Goal: Complete application form: Complete application form

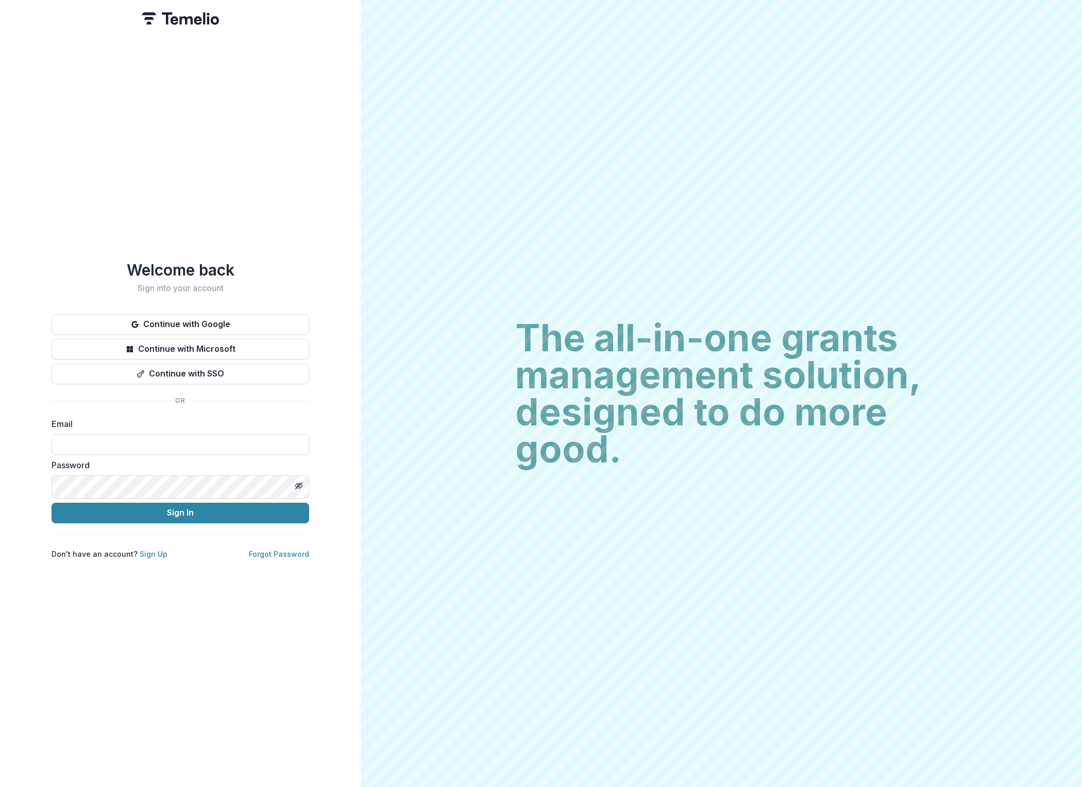
type input "**********"
click at [180, 519] on button "Sign In" at bounding box center [181, 513] width 258 height 21
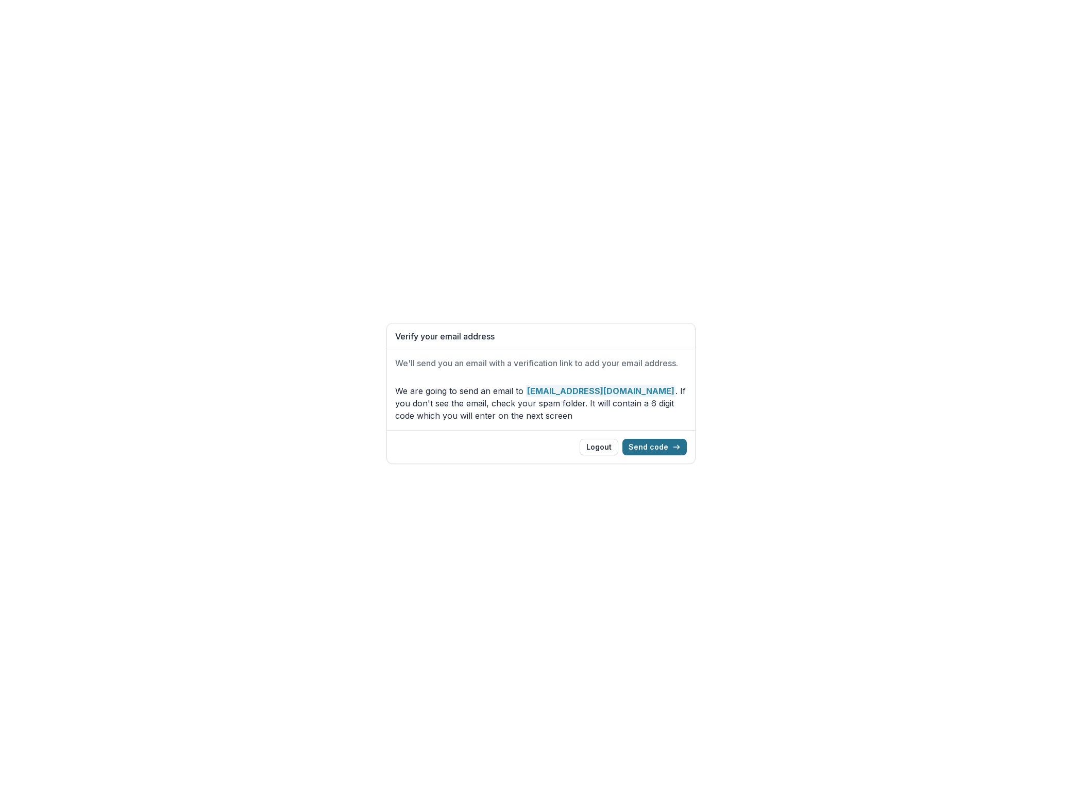
click at [661, 454] on button "Send code" at bounding box center [654, 447] width 64 height 16
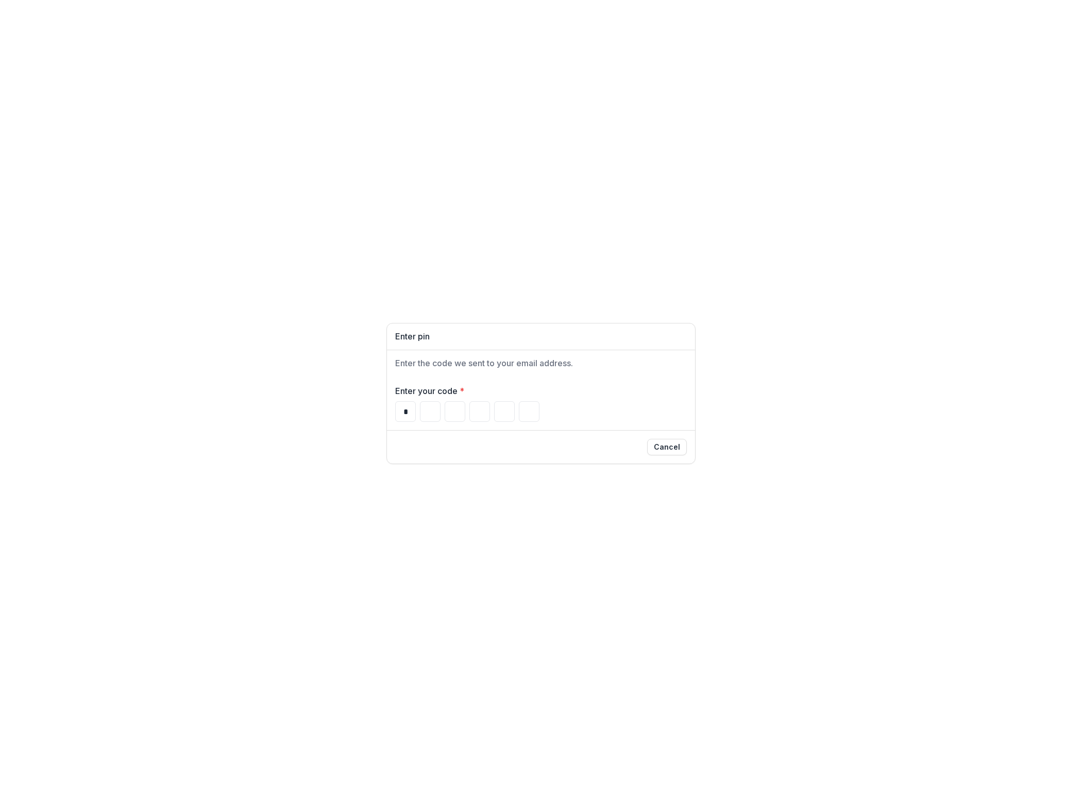
type input "*"
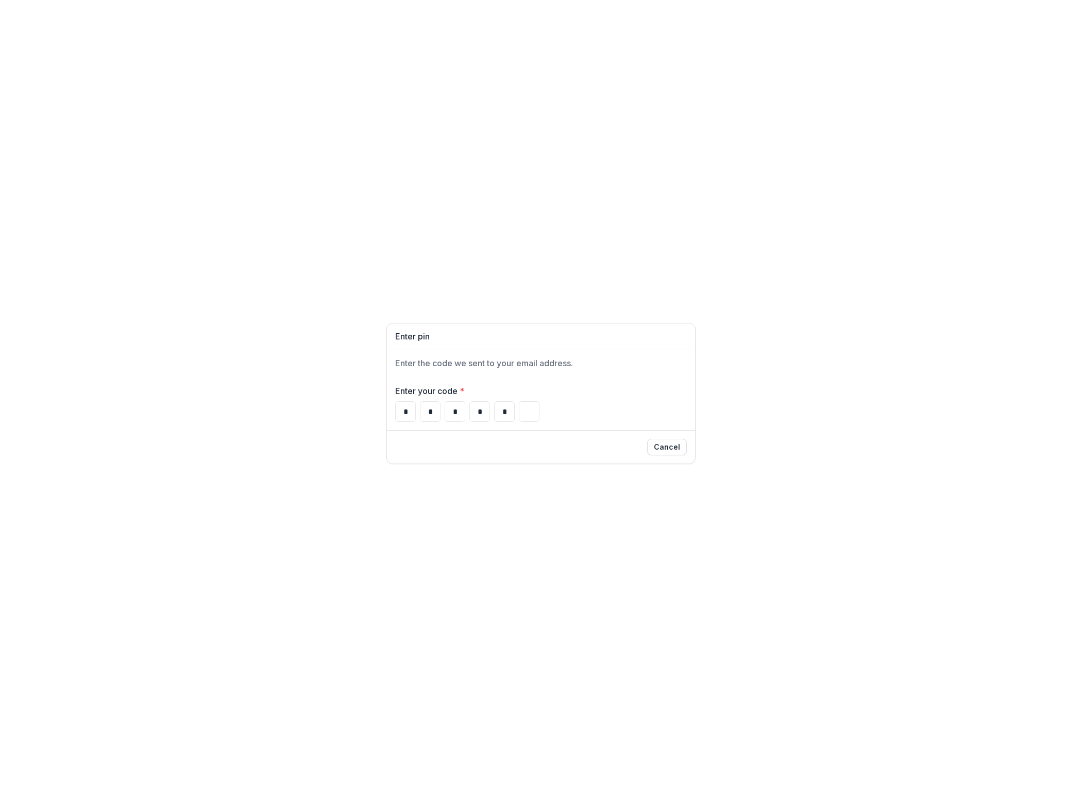
type input "*"
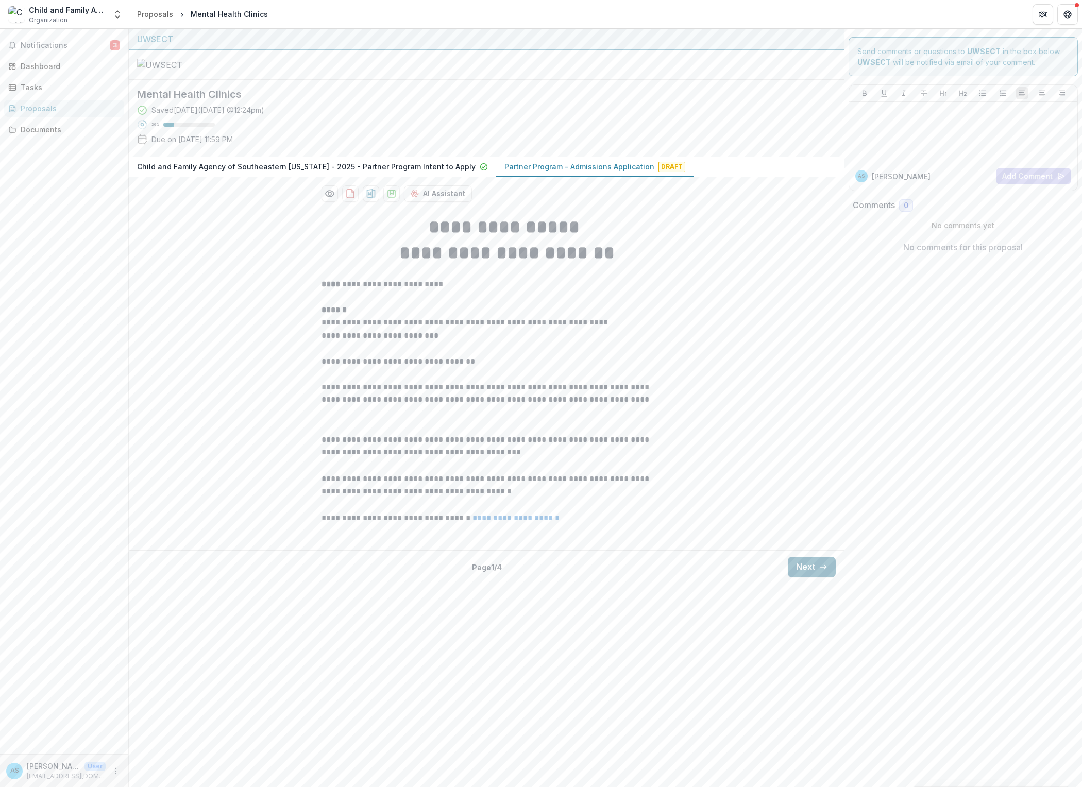
click at [799, 578] on button "Next" at bounding box center [812, 567] width 48 height 21
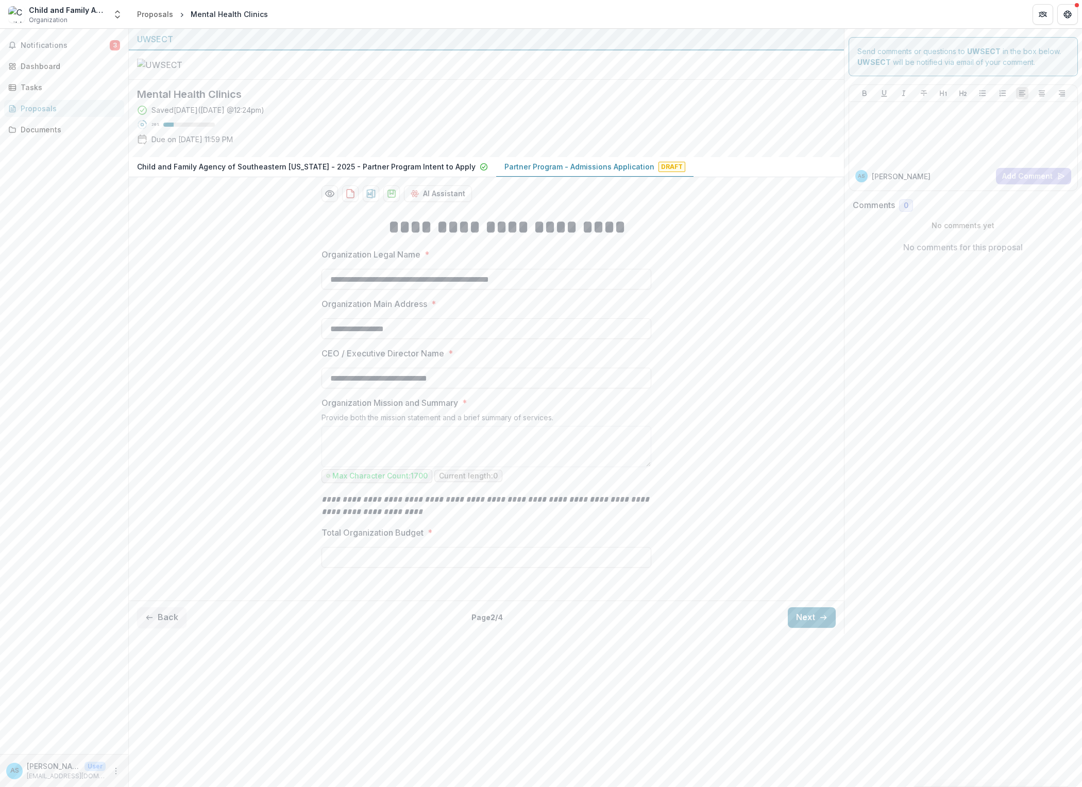
scroll to position [15, 0]
click at [366, 198] on icon "download-proposal" at bounding box center [370, 193] width 9 height 9
click at [791, 628] on button "Next" at bounding box center [812, 617] width 48 height 21
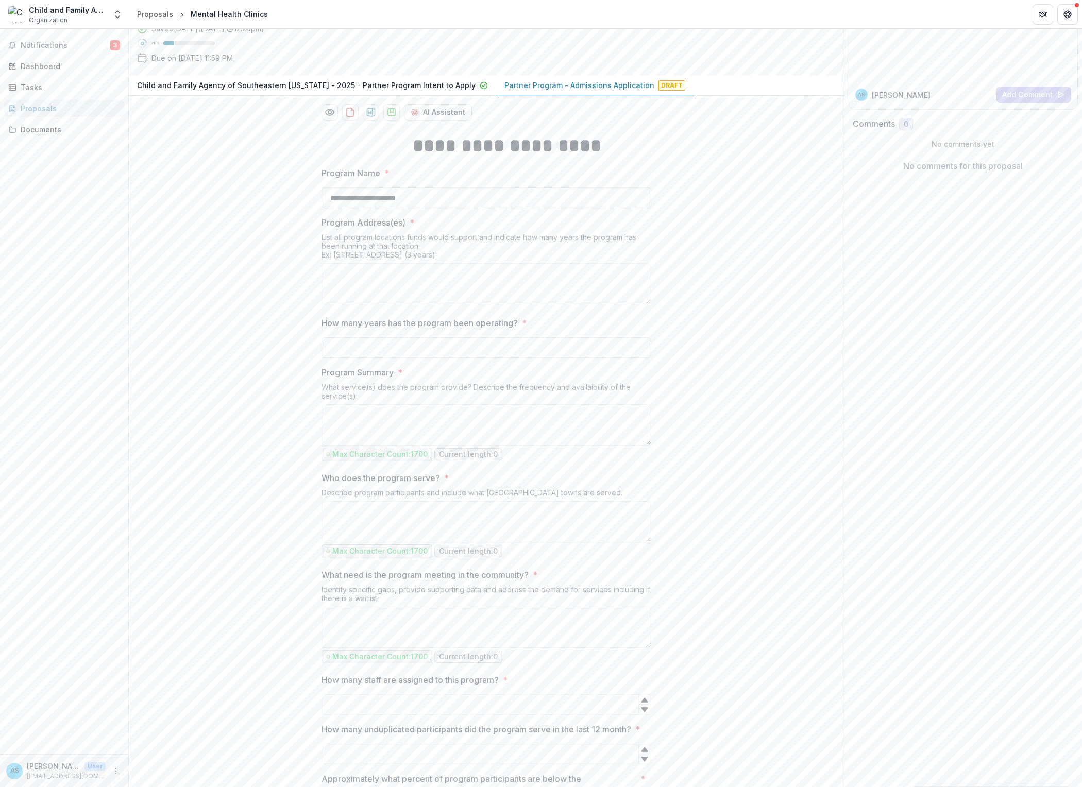
scroll to position [91, 0]
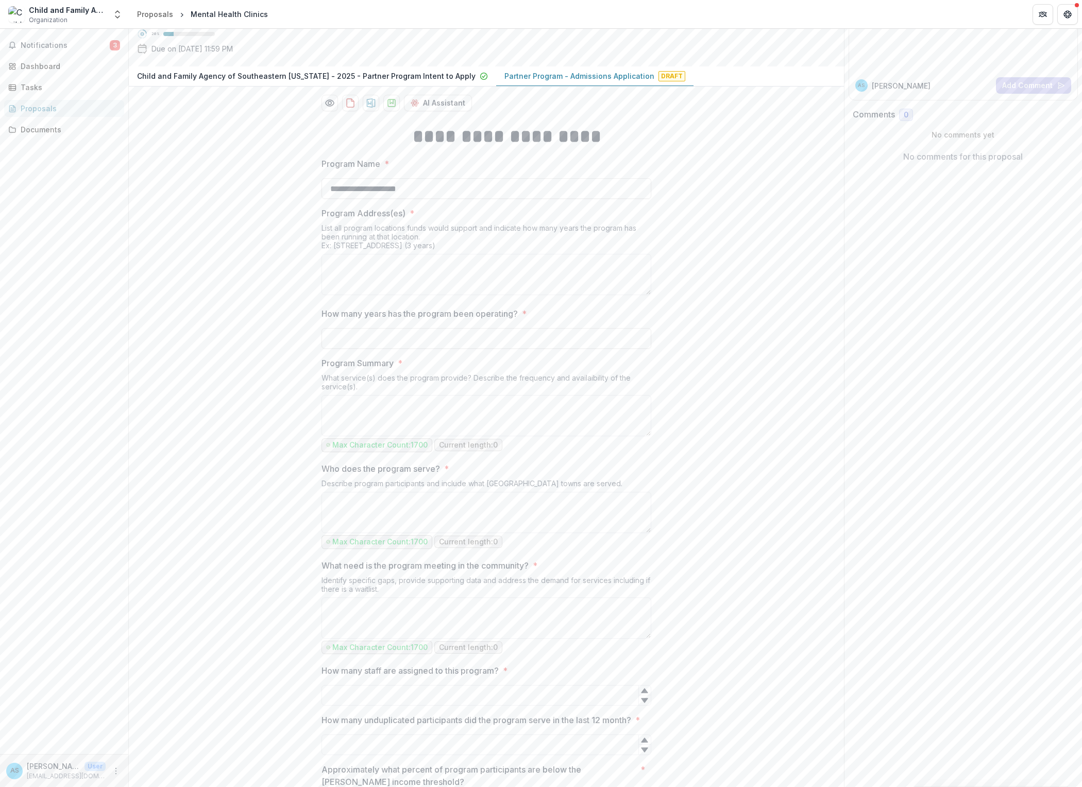
drag, startPoint x: 507, startPoint y: 380, endPoint x: 296, endPoint y: 362, distance: 212.1
click at [313, 362] on div "**********" at bounding box center [486, 665] width 346 height 1101
copy div "List all program locations funds would support and indicate how many years the …"
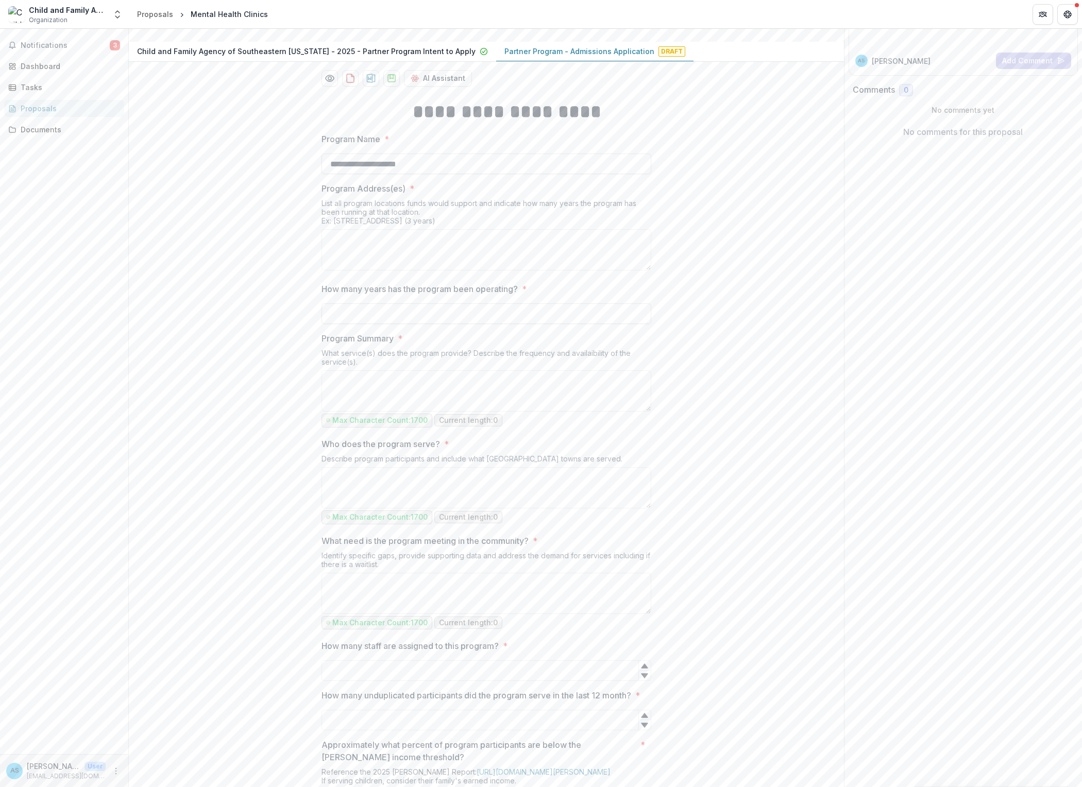
scroll to position [135, 0]
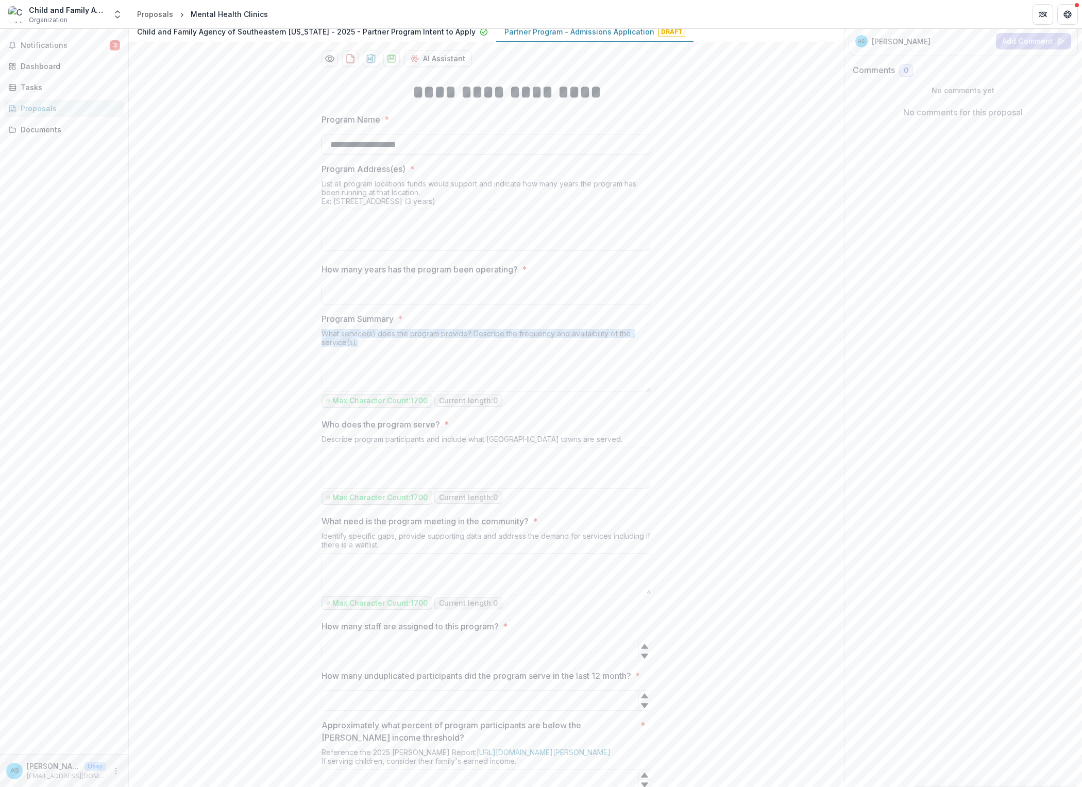
drag, startPoint x: 373, startPoint y: 498, endPoint x: 284, endPoint y: 492, distance: 88.8
click at [284, 492] on div "**********" at bounding box center [486, 621] width 715 height 1101
copy div "What service(s) does the program provide? Describe the frequency and availaibil…"
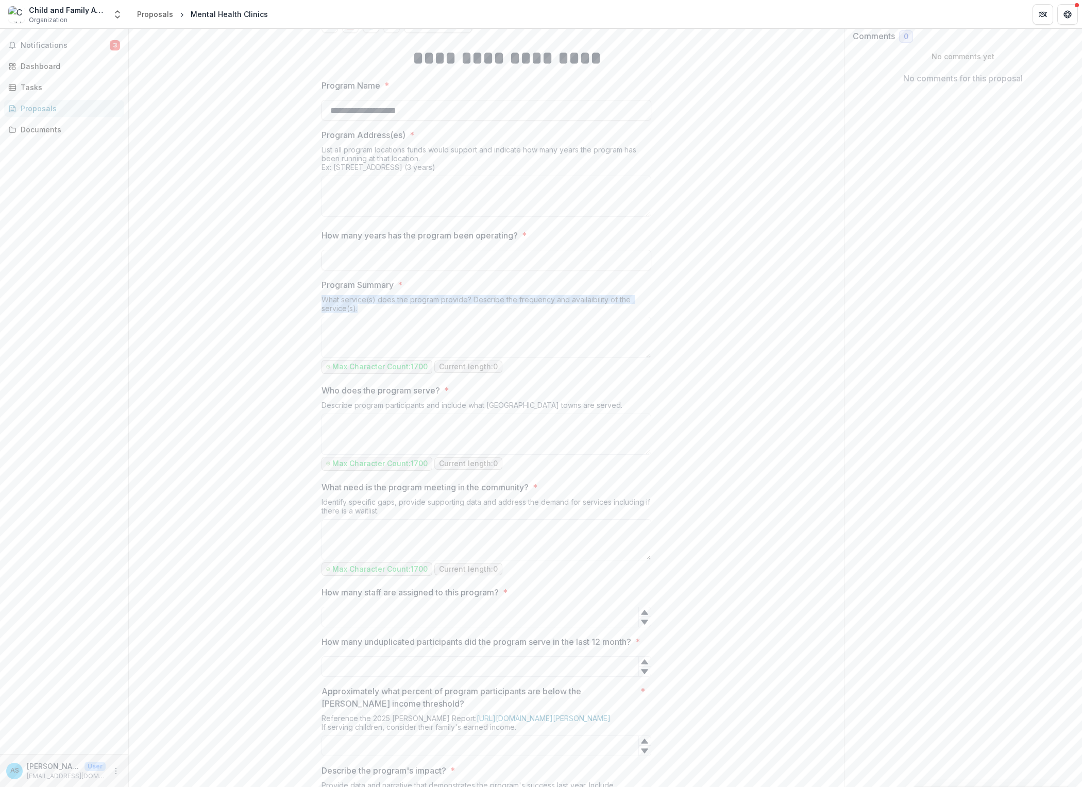
scroll to position [197, 0]
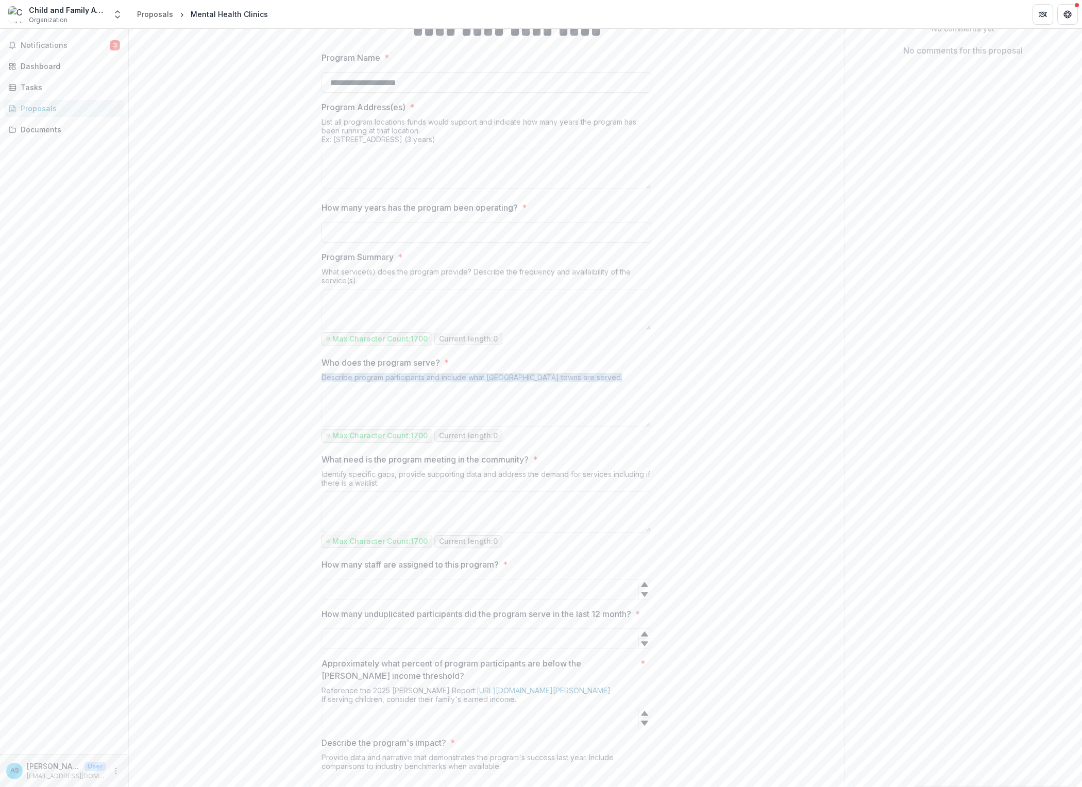
drag, startPoint x: 332, startPoint y: 557, endPoint x: 294, endPoint y: 549, distance: 39.0
click at [313, 549] on div "**********" at bounding box center [486, 559] width 346 height 1101
copy div "Describe program participants and include what [GEOGRAPHIC_DATA] towns are serv…"
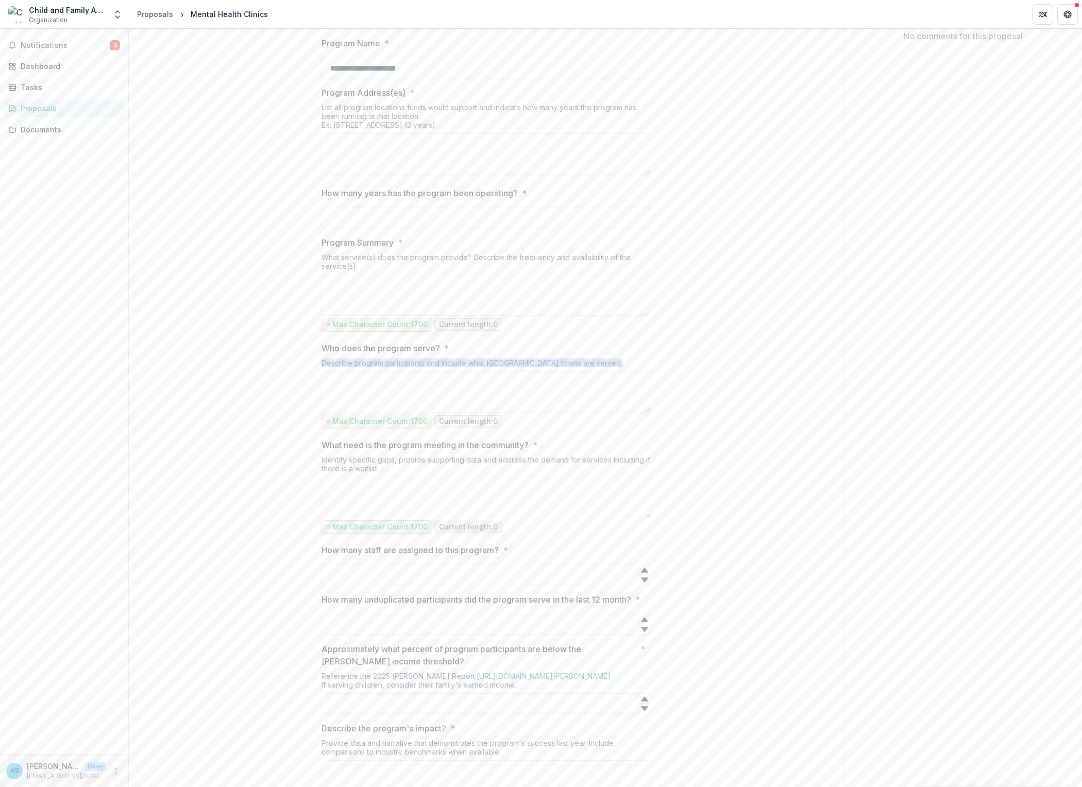
scroll to position [216, 0]
click at [434, 472] on div "Identify specific gaps, provide supporting data and address the demand for serv…" at bounding box center [486, 461] width 330 height 22
drag, startPoint x: 431, startPoint y: 658, endPoint x: 290, endPoint y: 651, distance: 141.4
click at [313, 651] on div "**********" at bounding box center [486, 540] width 346 height 1101
copy div "Identify specific gaps, provide supporting data and address the demand for serv…"
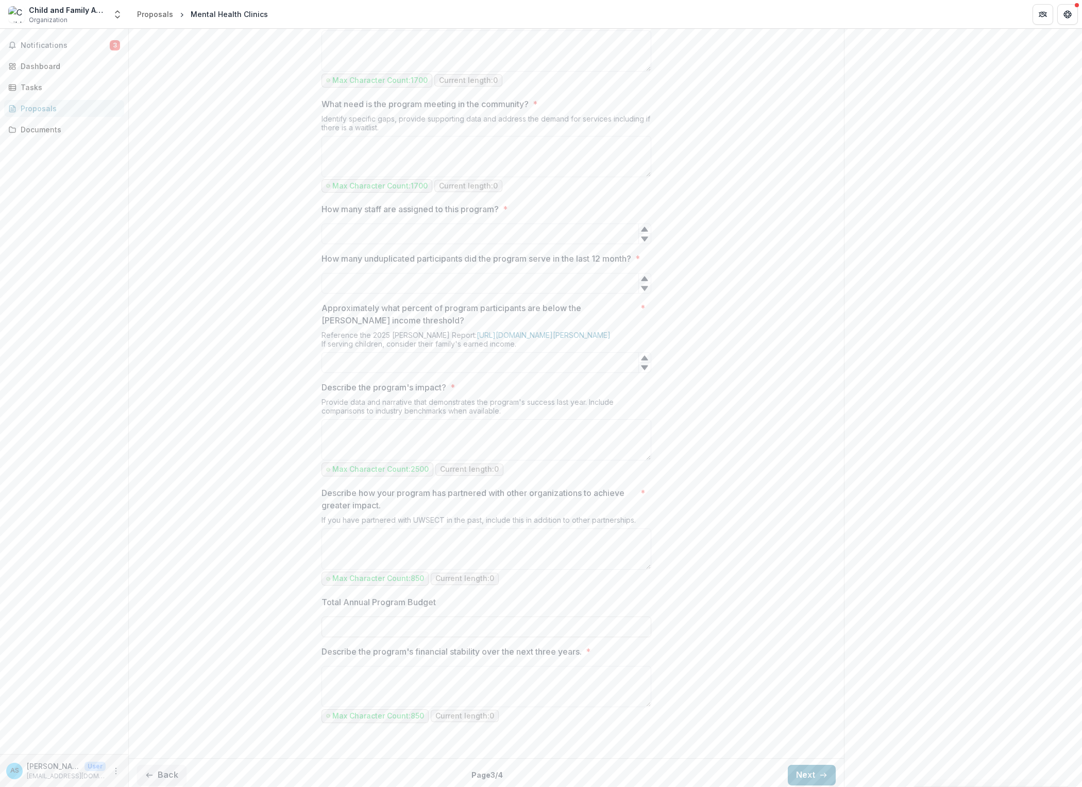
scroll to position [556, 0]
drag, startPoint x: 563, startPoint y: 575, endPoint x: 274, endPoint y: 567, distance: 288.6
click at [274, 567] on div "**********" at bounding box center [486, 200] width 715 height 1101
copy div "Reference the 2025 [PERSON_NAME] Report: [URL][DOMAIN_NAME][PERSON_NAME] If ser…"
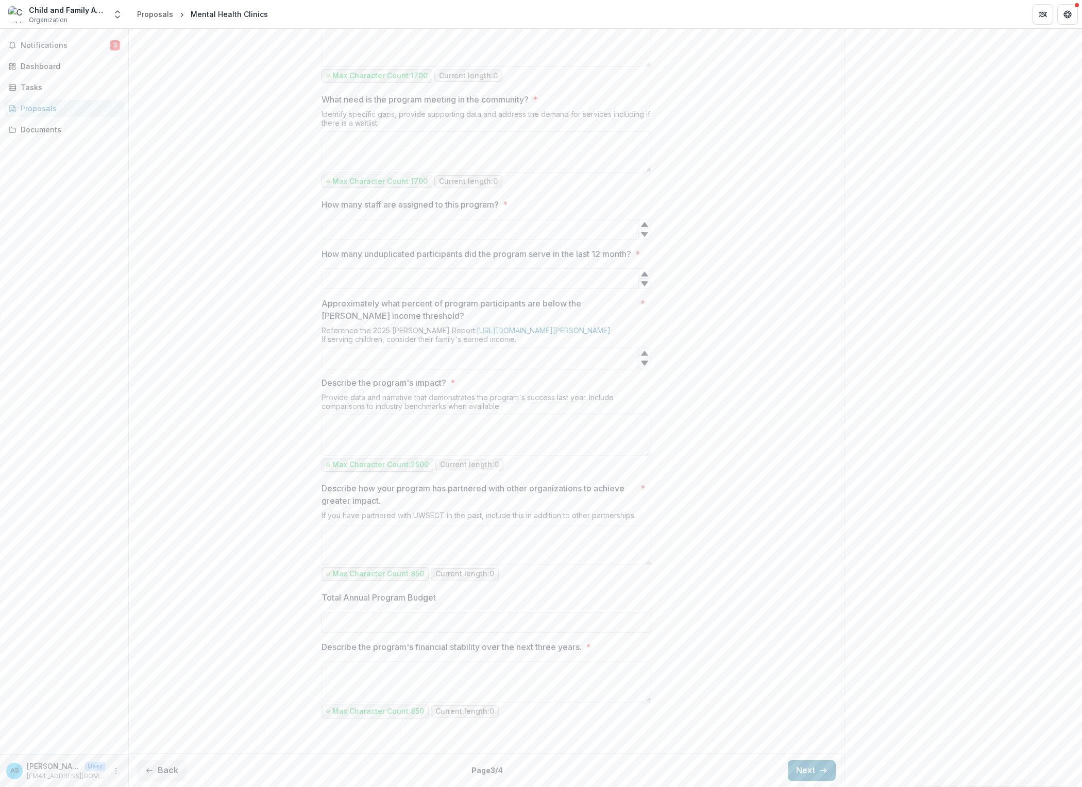
drag, startPoint x: 570, startPoint y: 415, endPoint x: 231, endPoint y: 400, distance: 339.4
click at [231, 400] on div "**********" at bounding box center [486, 199] width 715 height 1101
copy div "Provide data and narrative that demonstrates the program's success last year. I…"
drag, startPoint x: 375, startPoint y: 546, endPoint x: 291, endPoint y: 540, distance: 84.7
click at [313, 540] on div "**********" at bounding box center [486, 199] width 346 height 1101
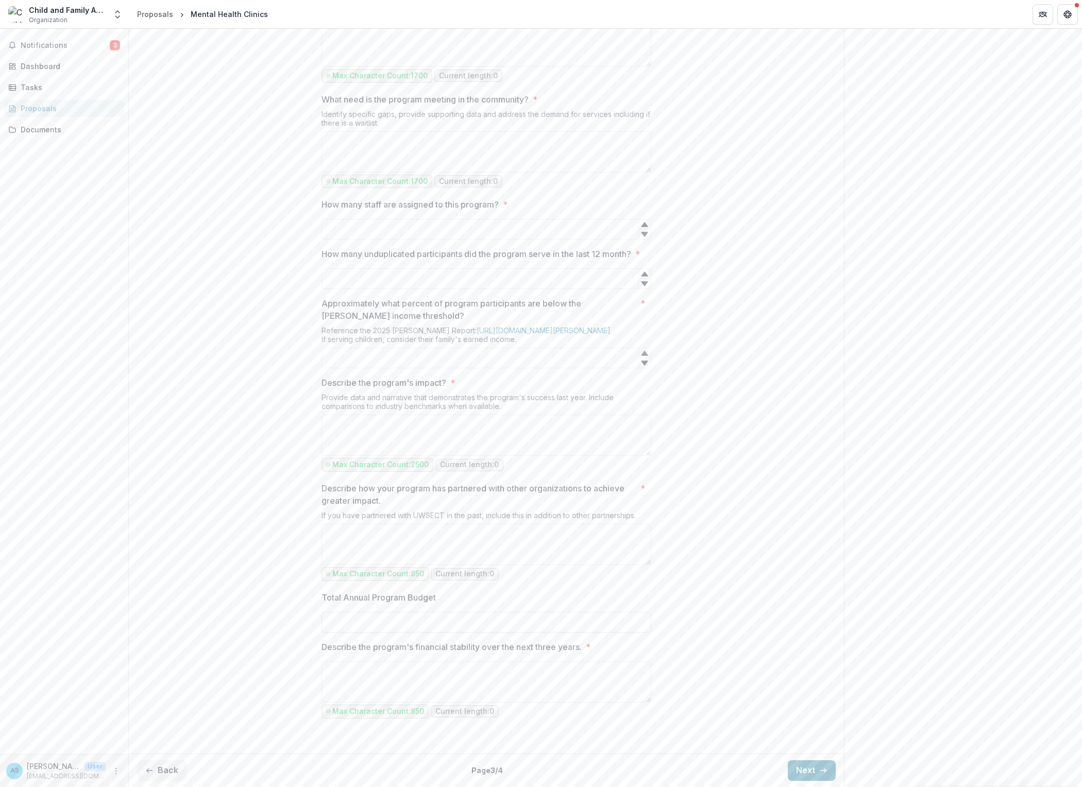
copy div "If you have partnered with UWSECT in the past, include this in addition to othe…"
click at [798, 769] on button "Next" at bounding box center [812, 770] width 48 height 21
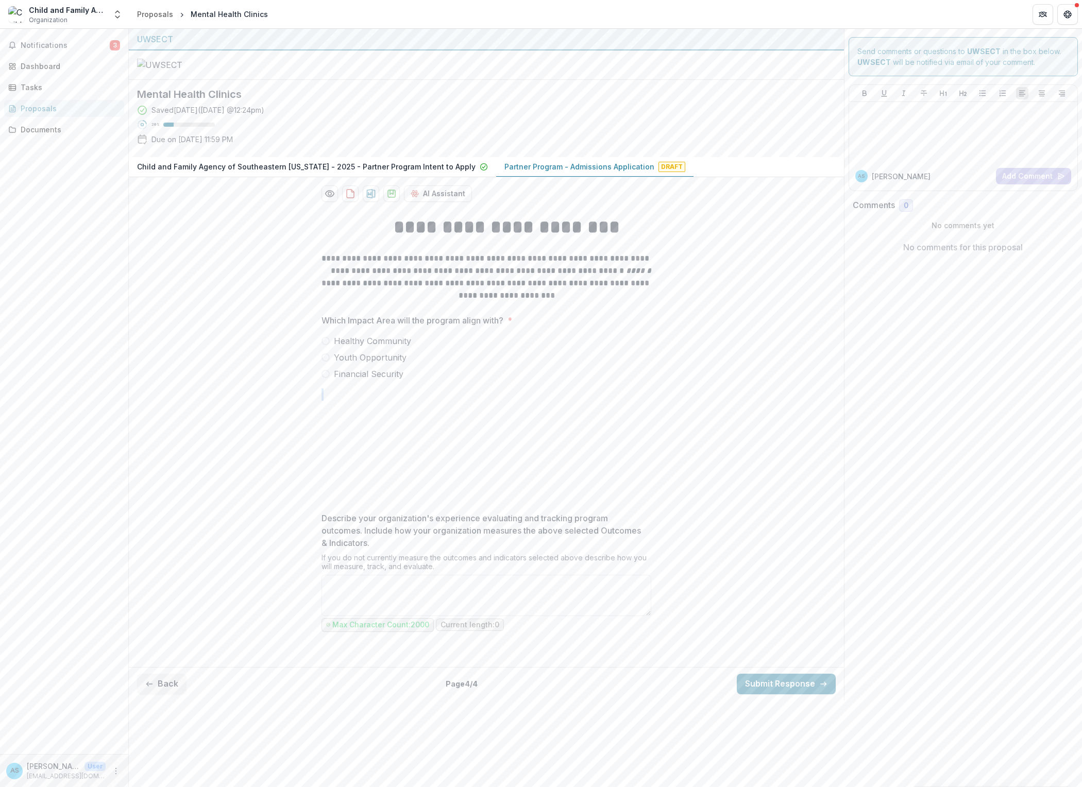
drag, startPoint x: 409, startPoint y: 511, endPoint x: 292, endPoint y: 474, distance: 123.2
click at [313, 474] on div "**********" at bounding box center [486, 434] width 346 height 457
drag, startPoint x: 531, startPoint y: 639, endPoint x: 286, endPoint y: 624, distance: 244.6
click at [286, 624] on div "**********" at bounding box center [486, 434] width 715 height 457
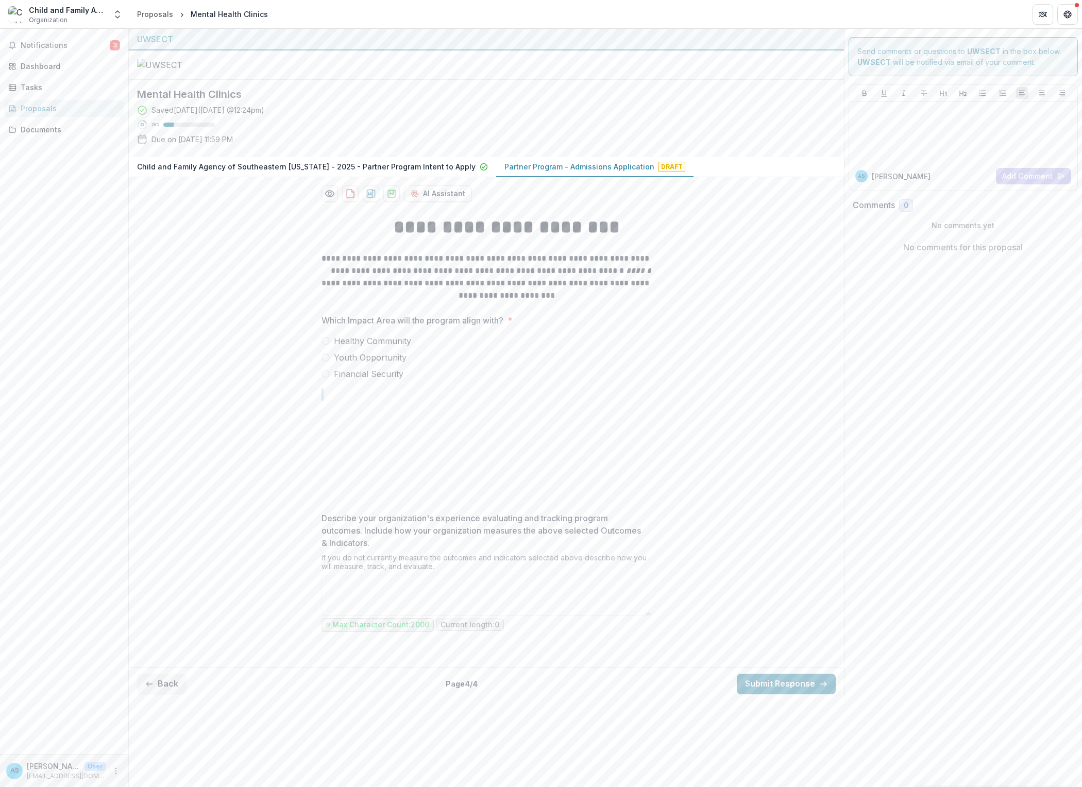
copy div "If you do not currently measure the outcomes and indicators selected above desc…"
click at [66, 47] on span "Notifications" at bounding box center [65, 45] width 89 height 9
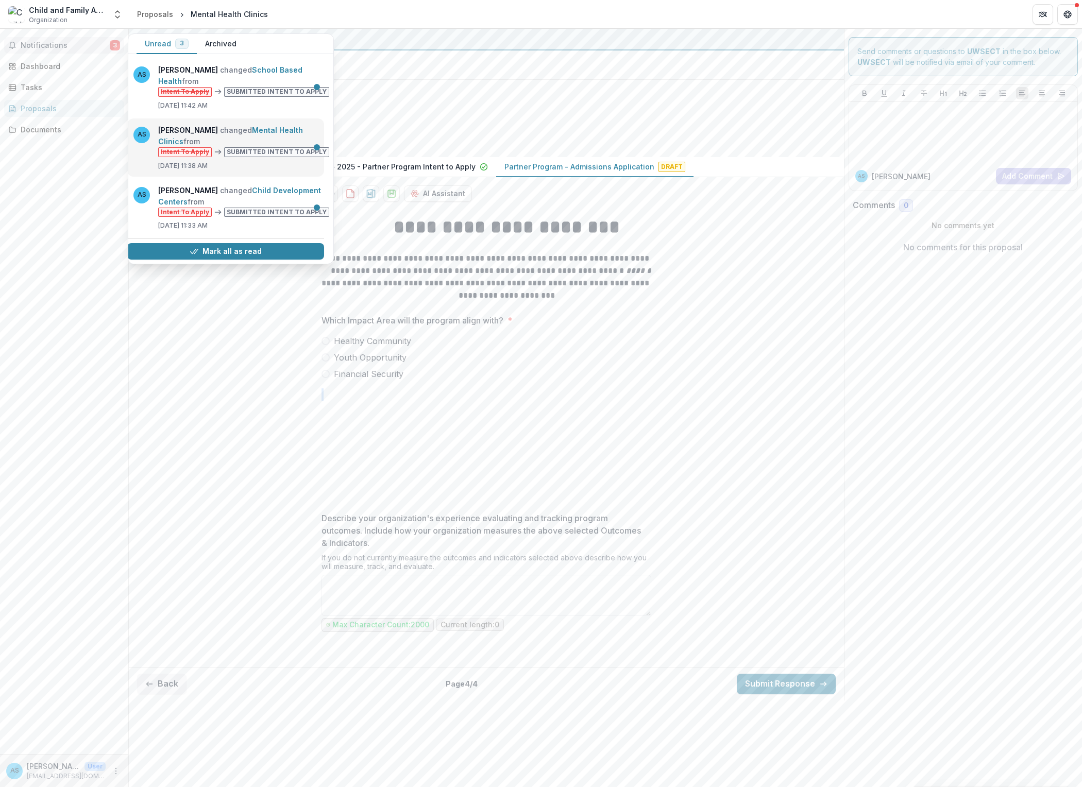
scroll to position [35, 54]
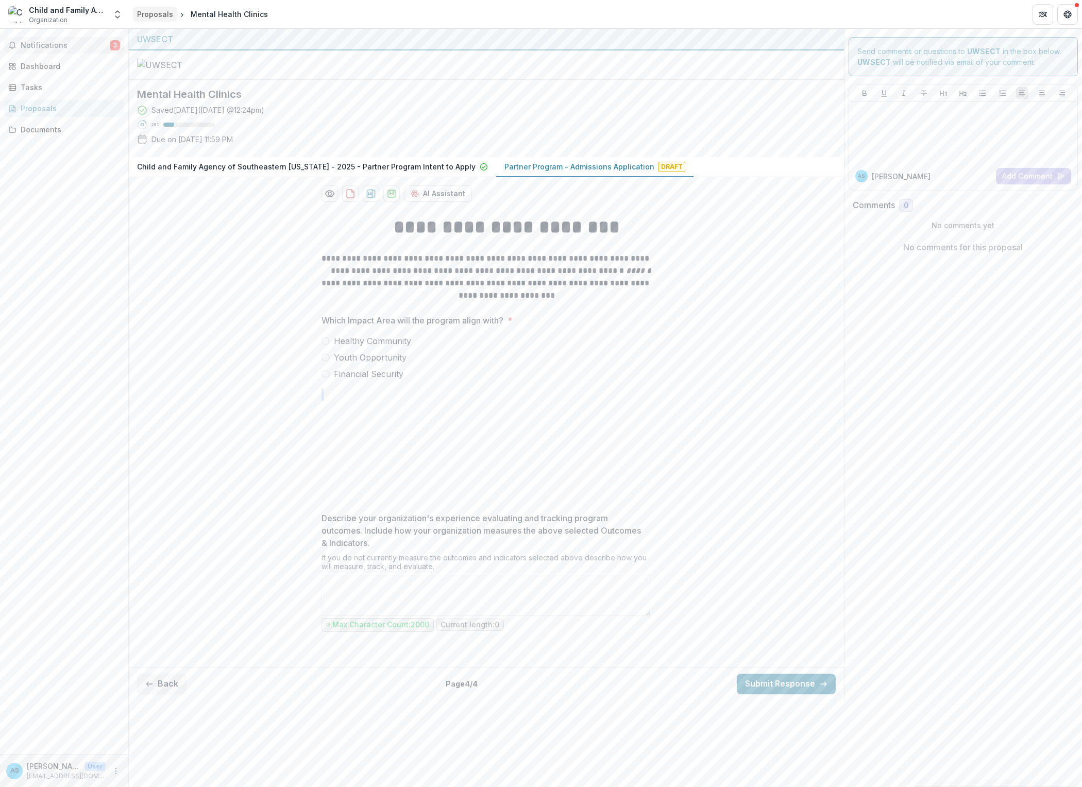
click at [159, 11] on div "Proposals" at bounding box center [155, 14] width 36 height 11
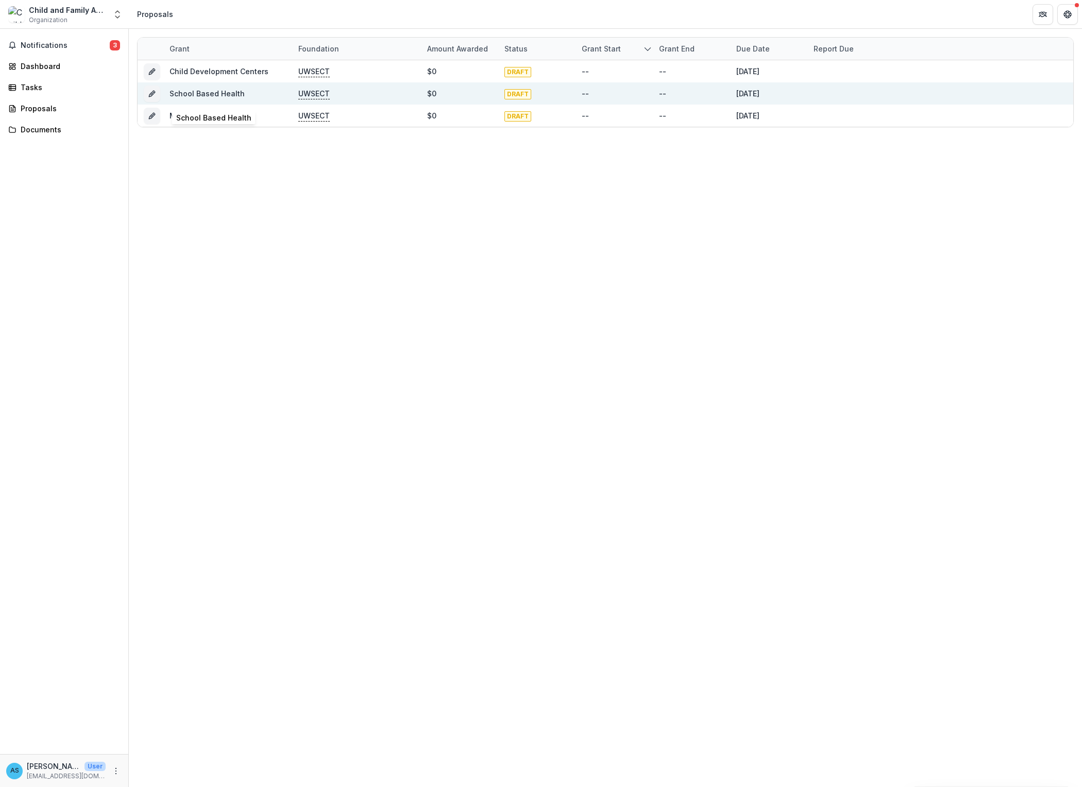
click at [189, 93] on link "School Based Health" at bounding box center [207, 93] width 75 height 9
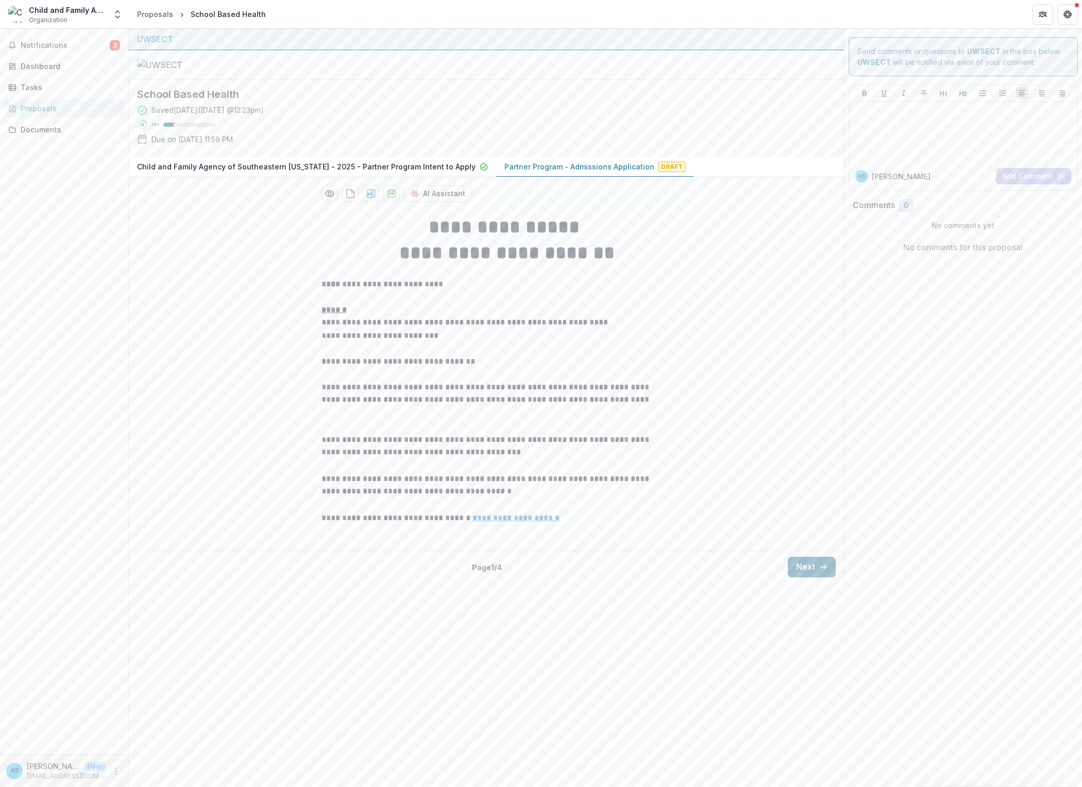
click at [802, 578] on button "Next" at bounding box center [812, 567] width 48 height 21
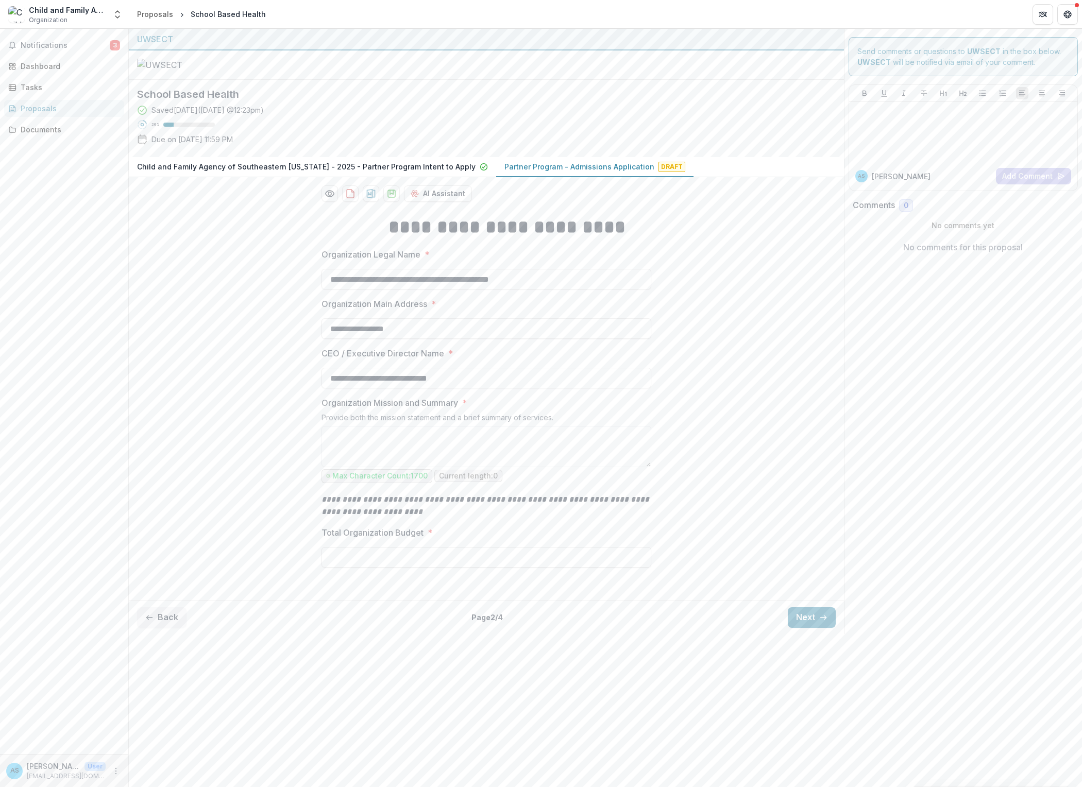
scroll to position [15, 0]
click at [791, 628] on button "Next" at bounding box center [812, 617] width 48 height 21
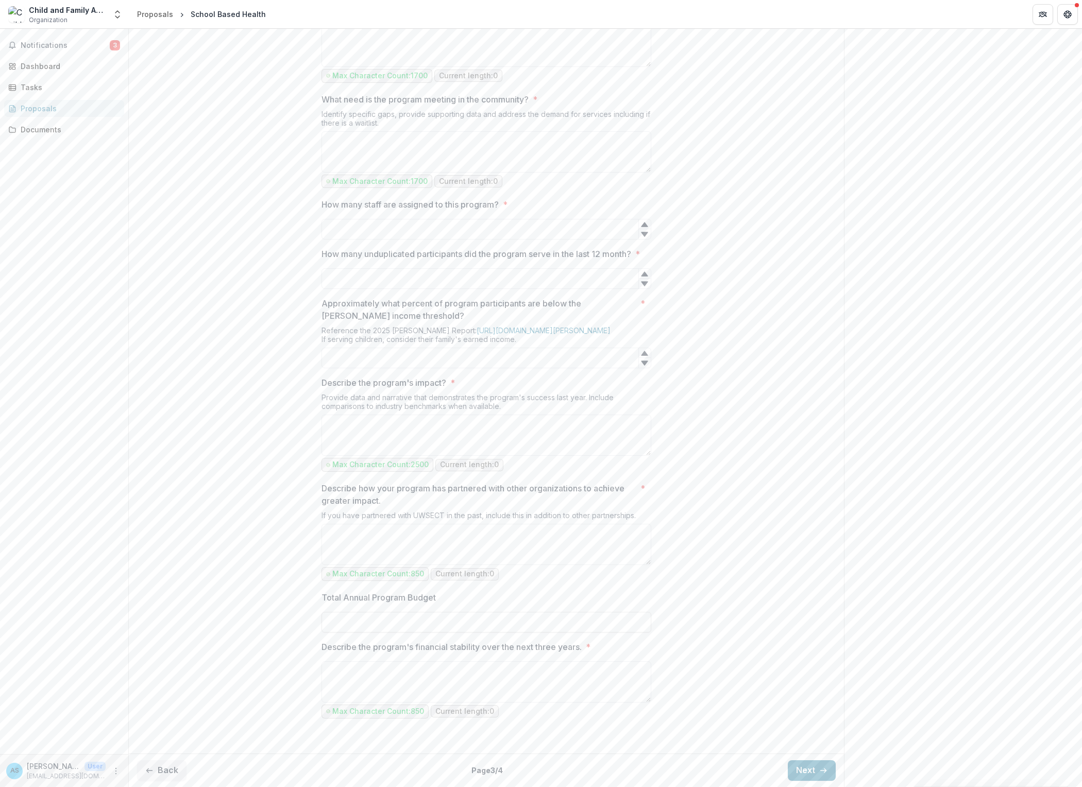
scroll to position [859, 0]
click at [790, 769] on button "Next" at bounding box center [812, 770] width 48 height 21
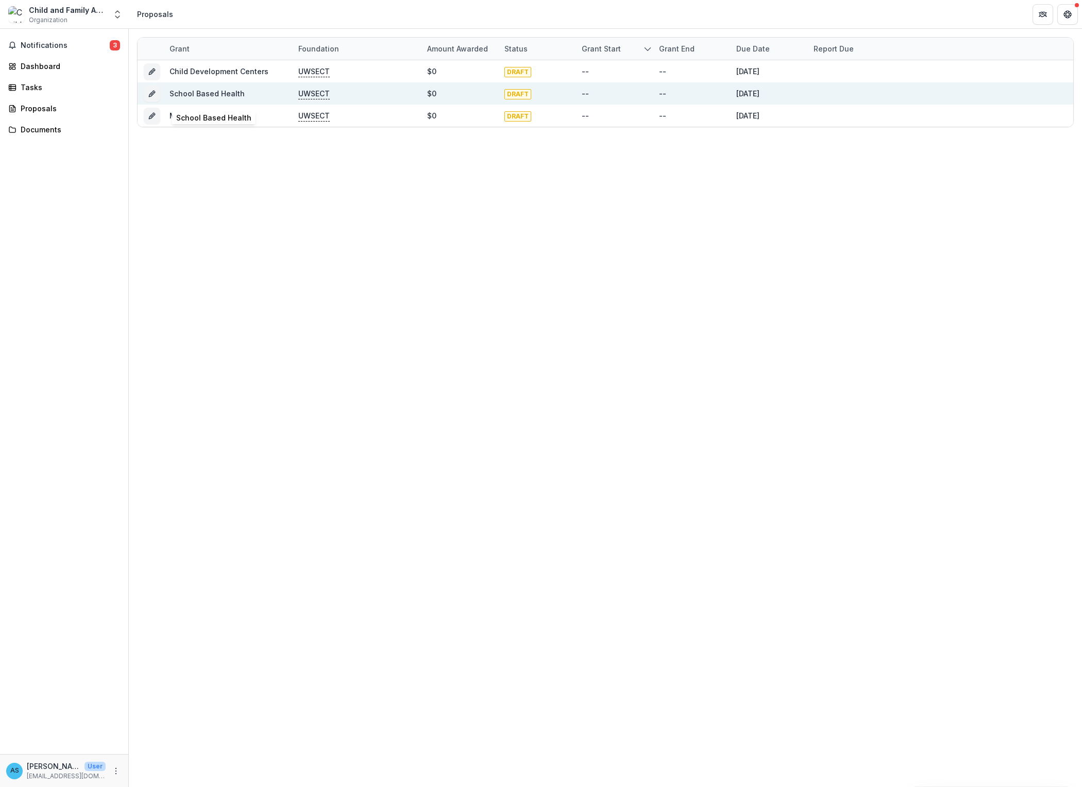
click at [234, 93] on link "School Based Health" at bounding box center [207, 93] width 75 height 9
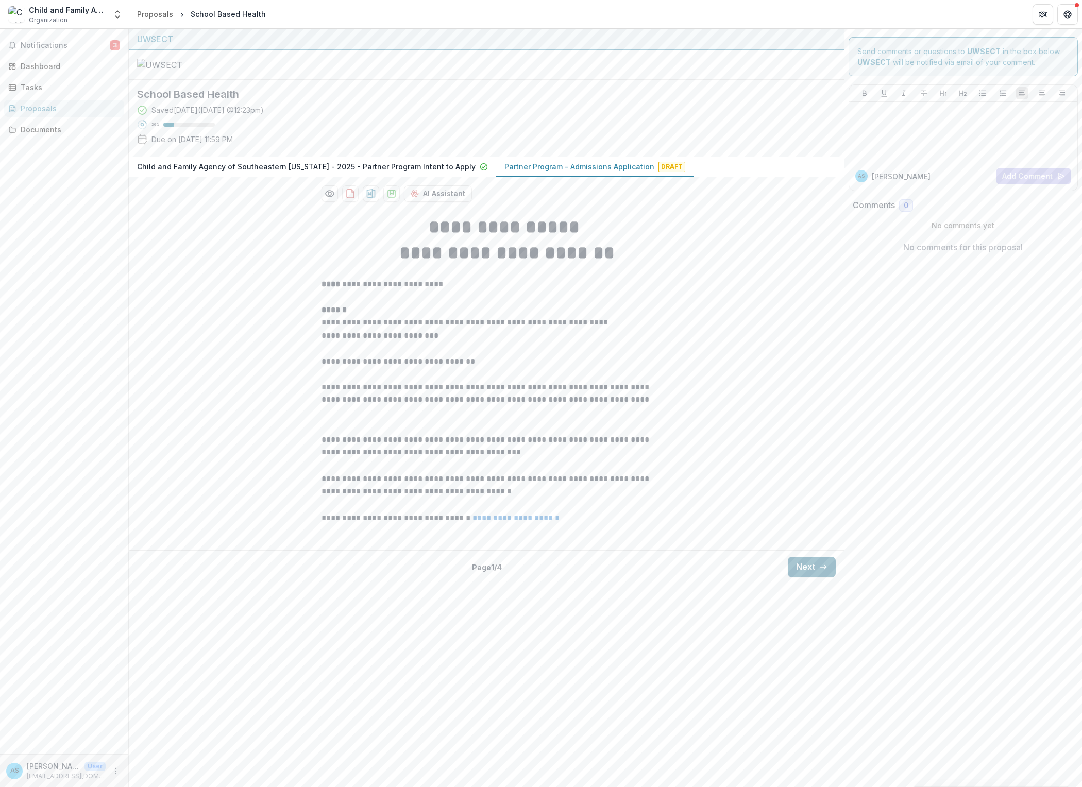
click at [799, 578] on button "Next" at bounding box center [812, 567] width 48 height 21
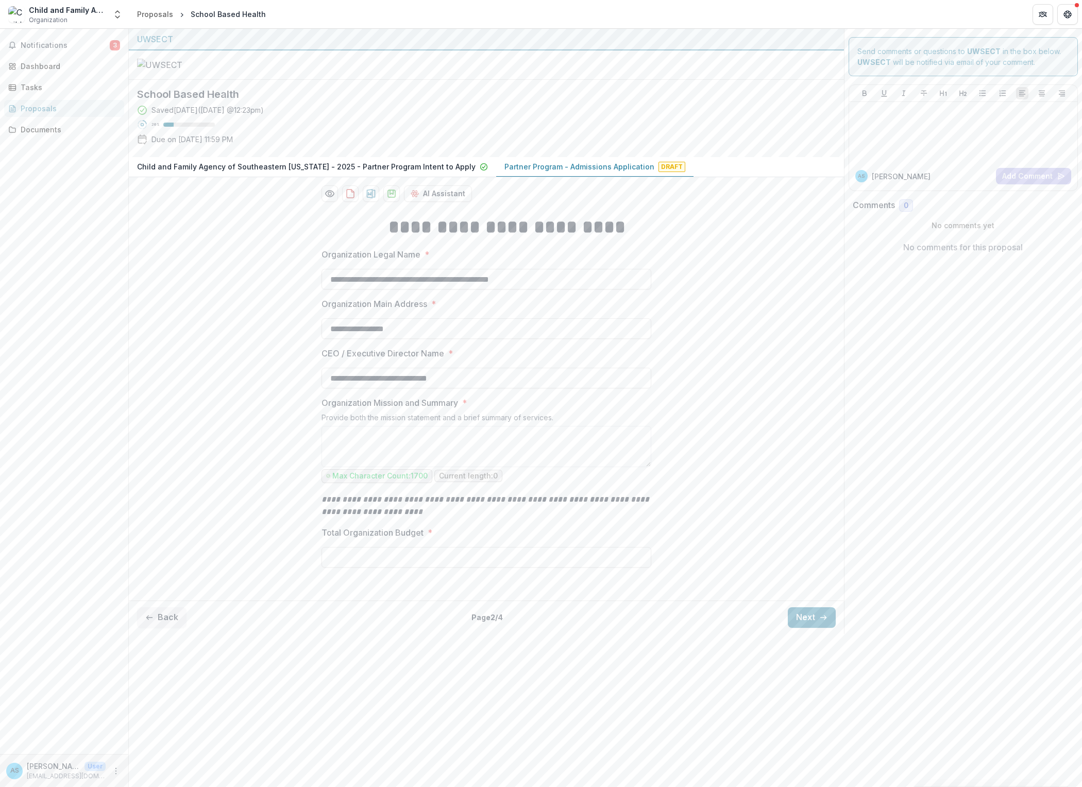
scroll to position [15, 0]
click at [794, 628] on button "Next" at bounding box center [812, 617] width 48 height 21
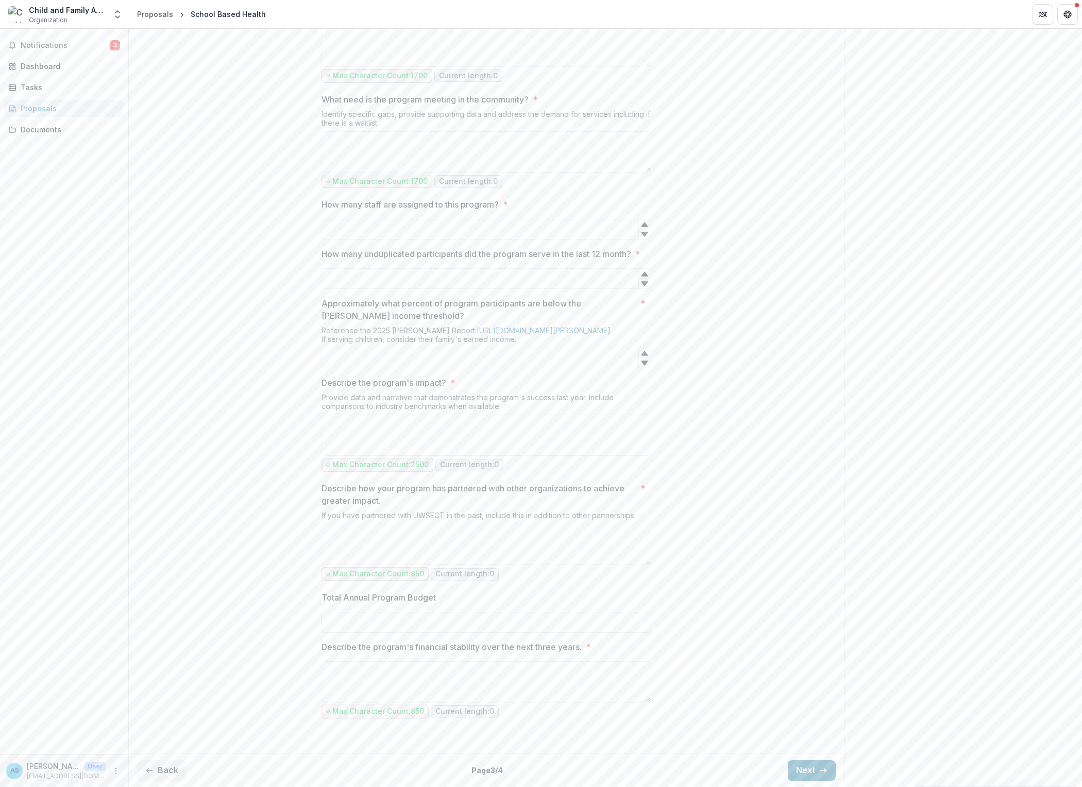
scroll to position [859, 0]
click at [793, 771] on button "Next" at bounding box center [812, 770] width 48 height 21
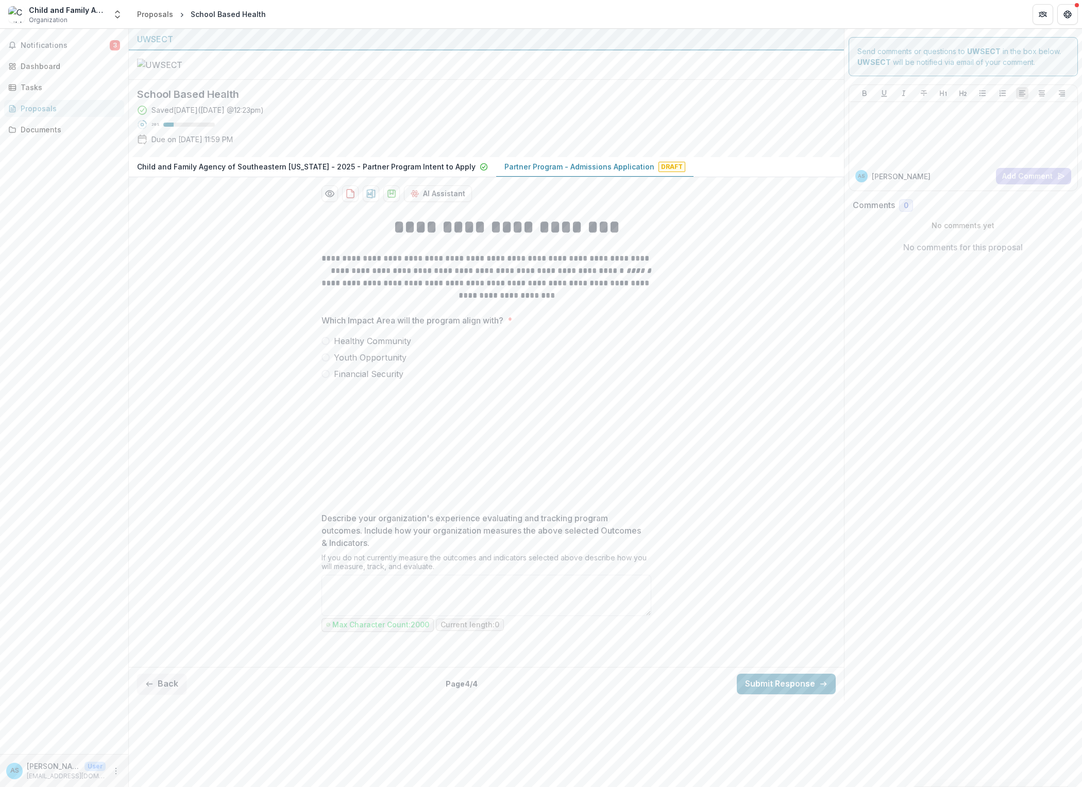
scroll to position [0, 0]
click at [161, 12] on div "Proposals" at bounding box center [155, 14] width 36 height 11
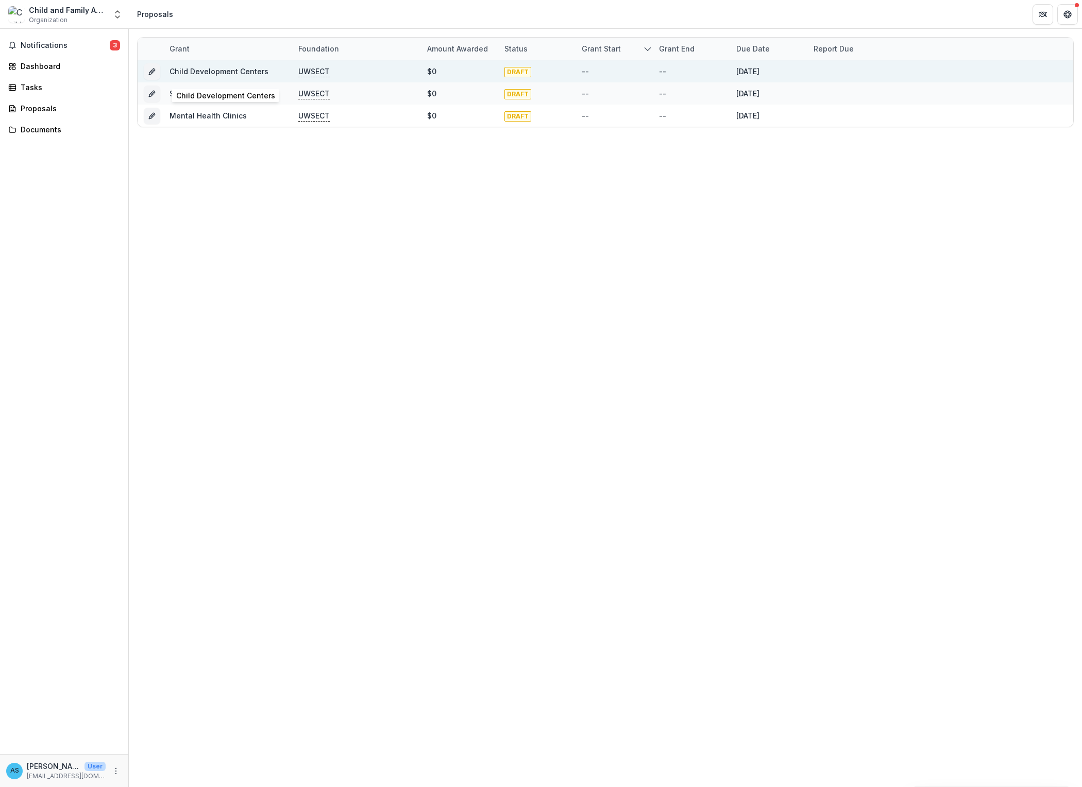
click at [212, 68] on link "Child Development Centers" at bounding box center [219, 71] width 99 height 9
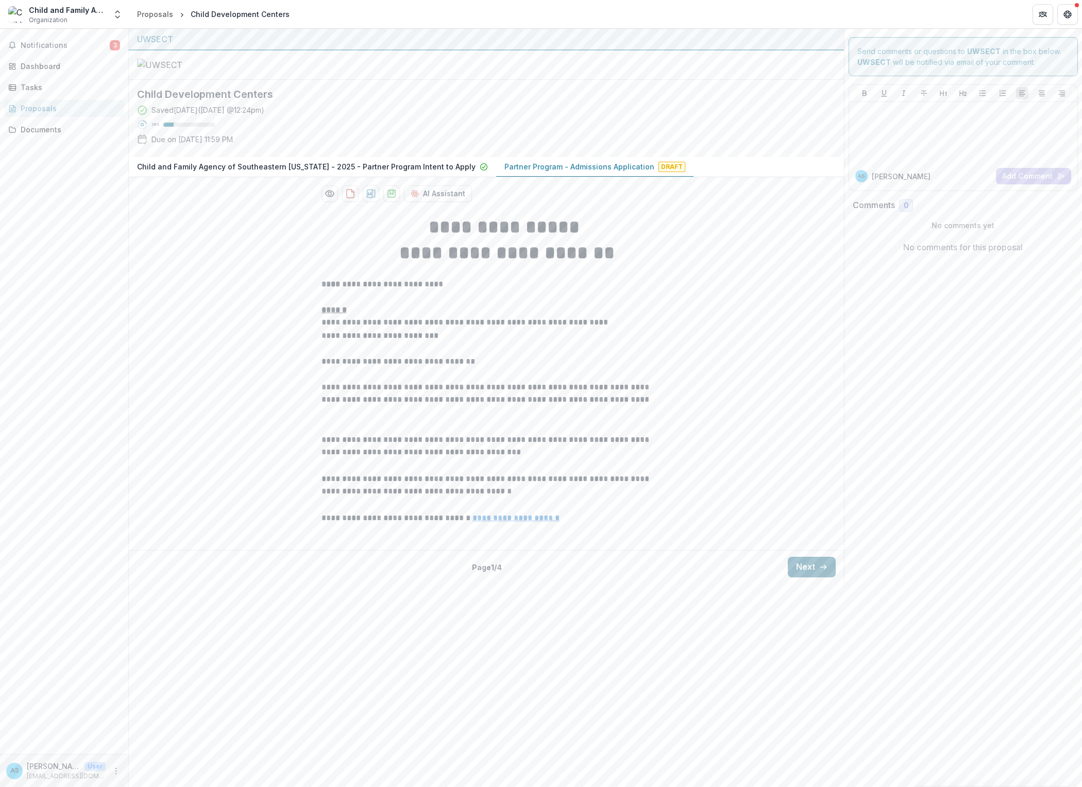
click at [797, 578] on button "Next" at bounding box center [812, 567] width 48 height 21
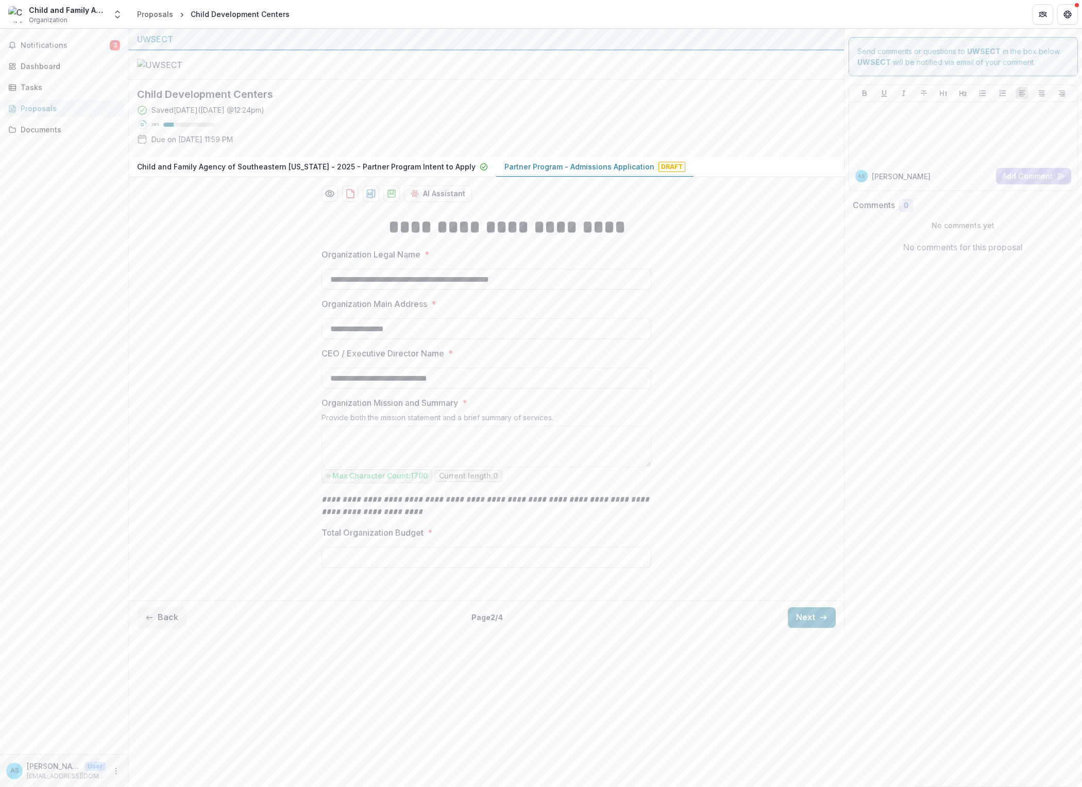
scroll to position [15, 0]
click at [788, 628] on button "Next" at bounding box center [812, 617] width 48 height 21
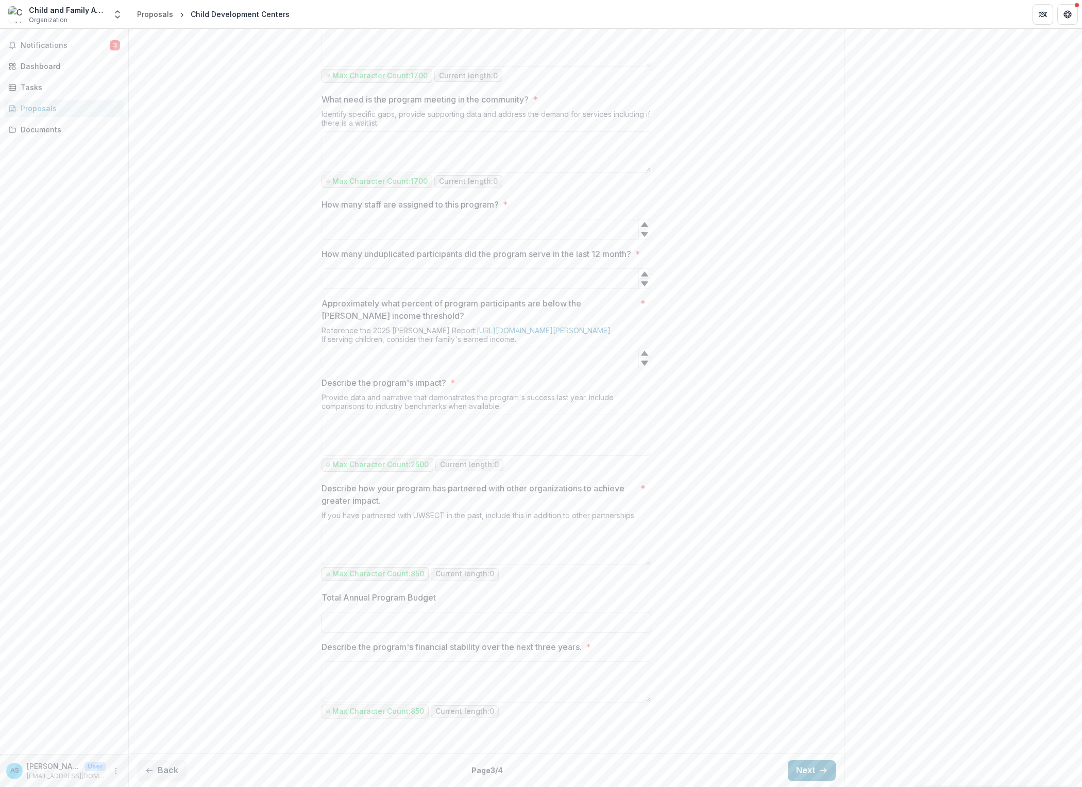
scroll to position [859, 0]
click at [788, 766] on button "Next" at bounding box center [812, 770] width 48 height 21
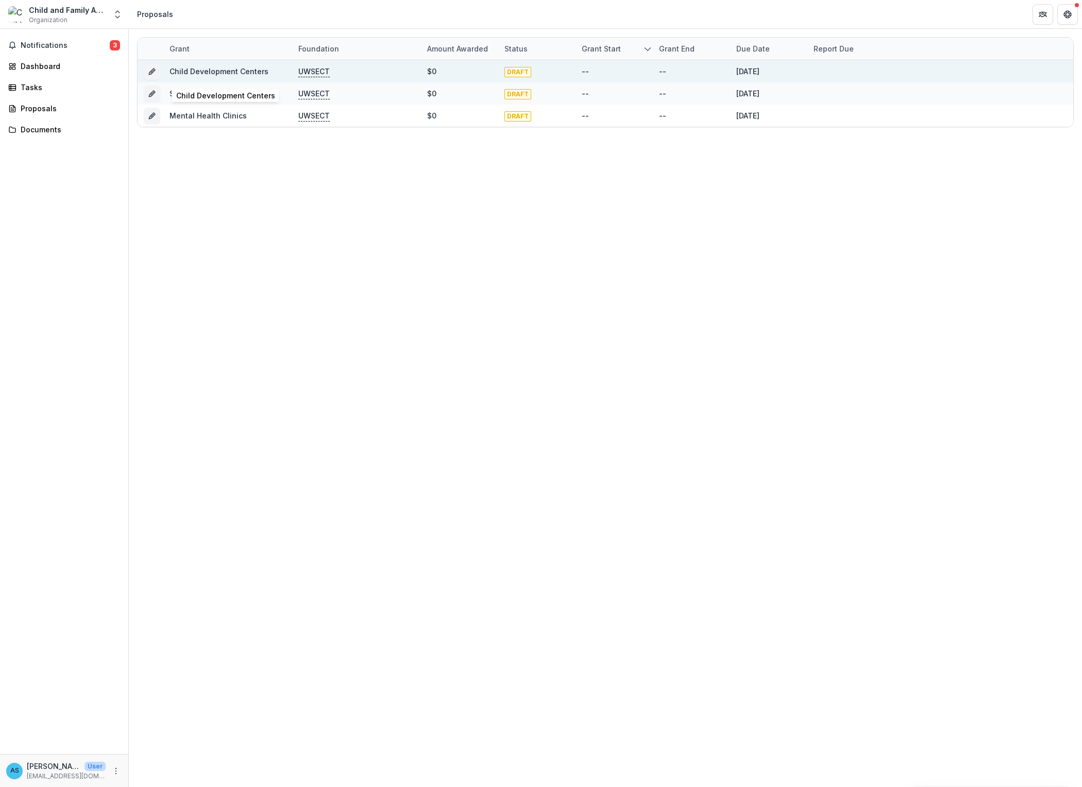
click at [256, 73] on link "Child Development Centers" at bounding box center [219, 71] width 99 height 9
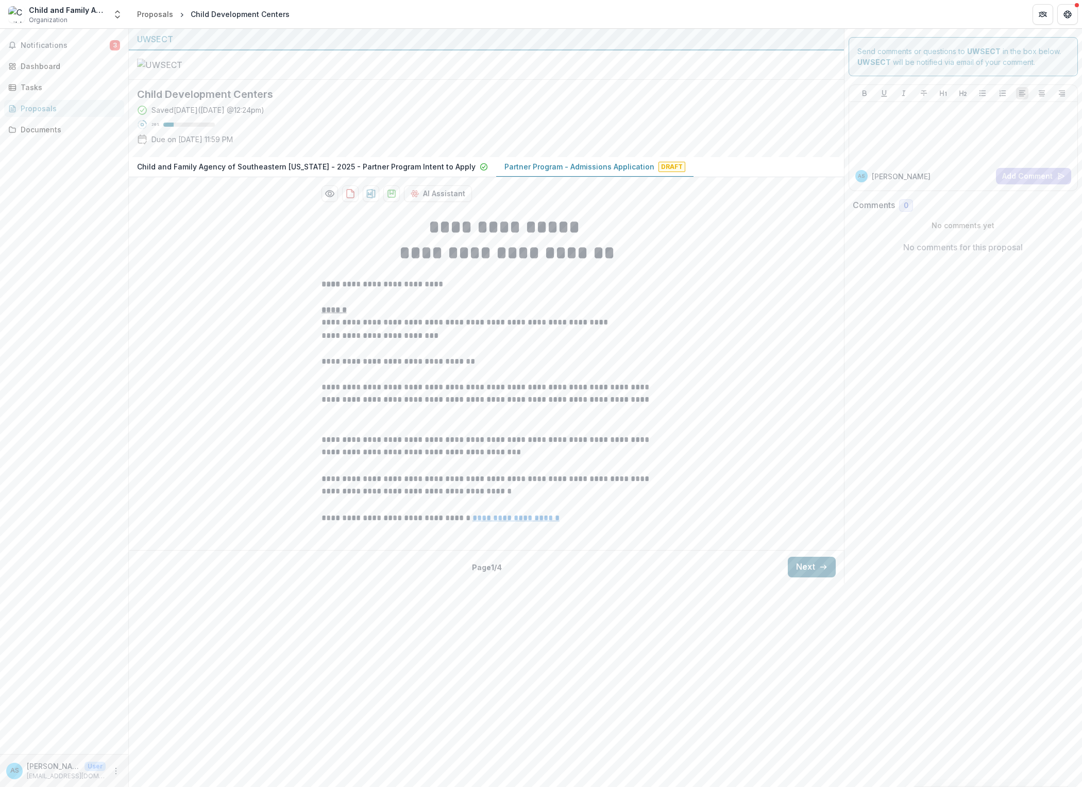
click at [788, 578] on button "Next" at bounding box center [812, 567] width 48 height 21
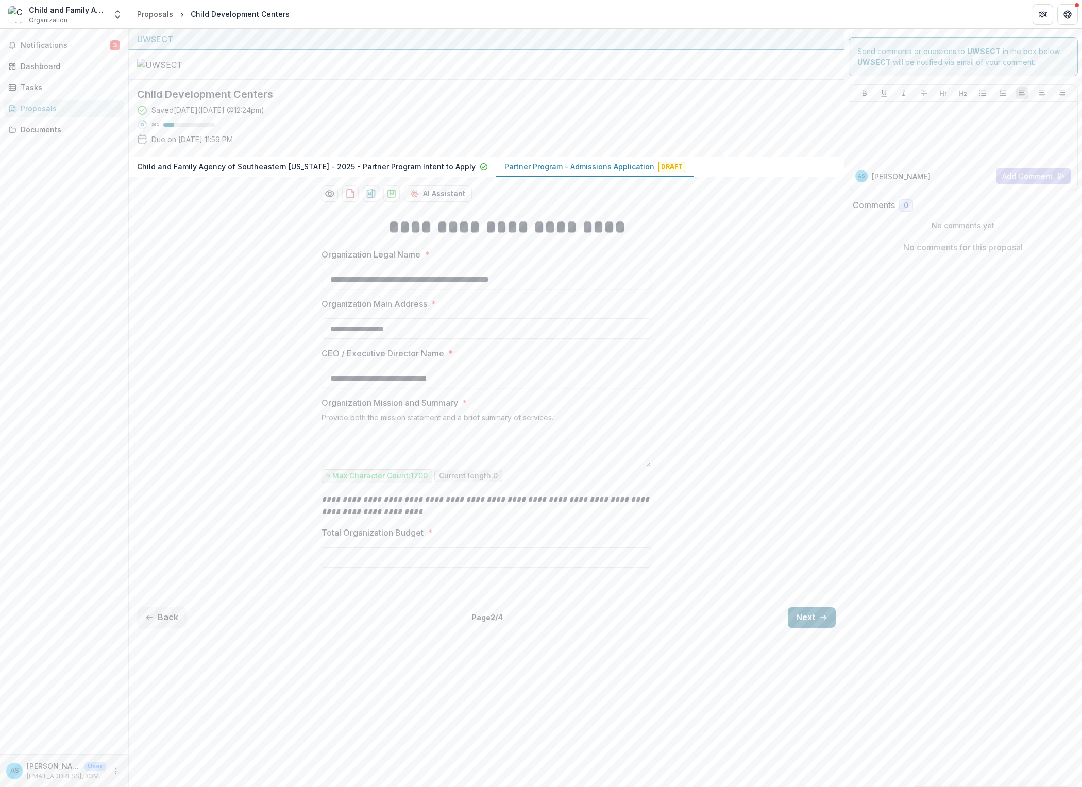
scroll to position [15, 0]
click at [788, 628] on button "Next" at bounding box center [812, 617] width 48 height 21
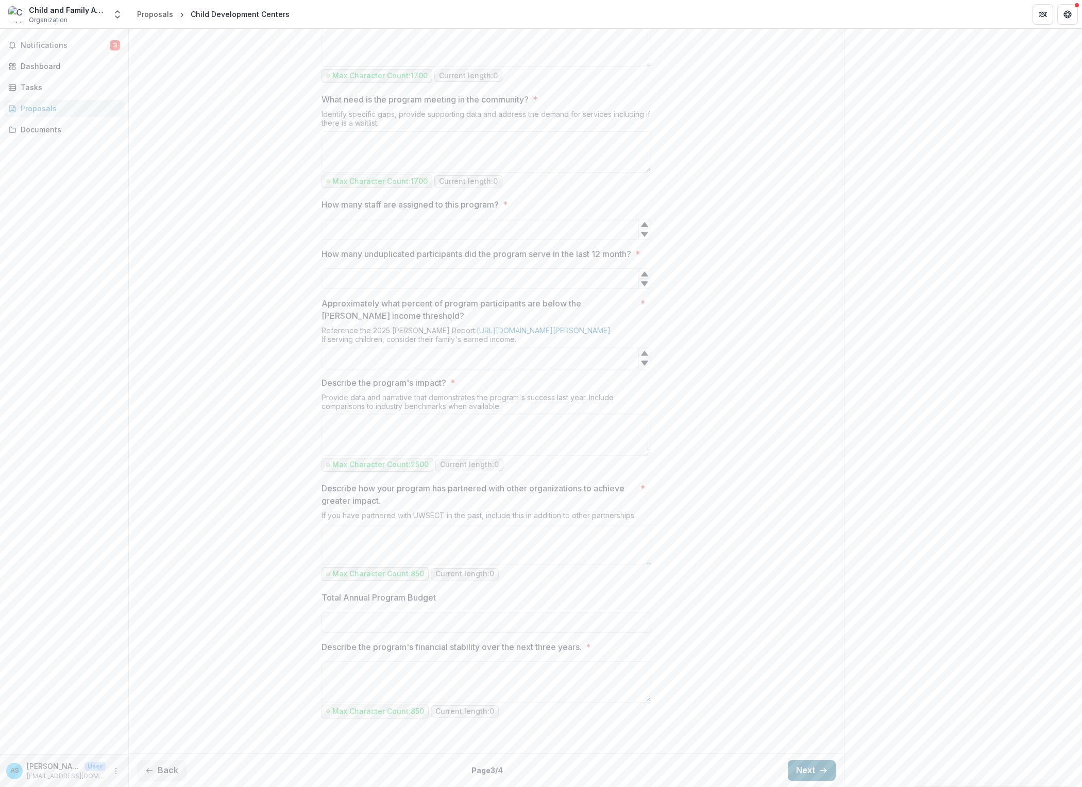
scroll to position [859, 0]
click at [788, 766] on button "Next" at bounding box center [812, 770] width 48 height 21
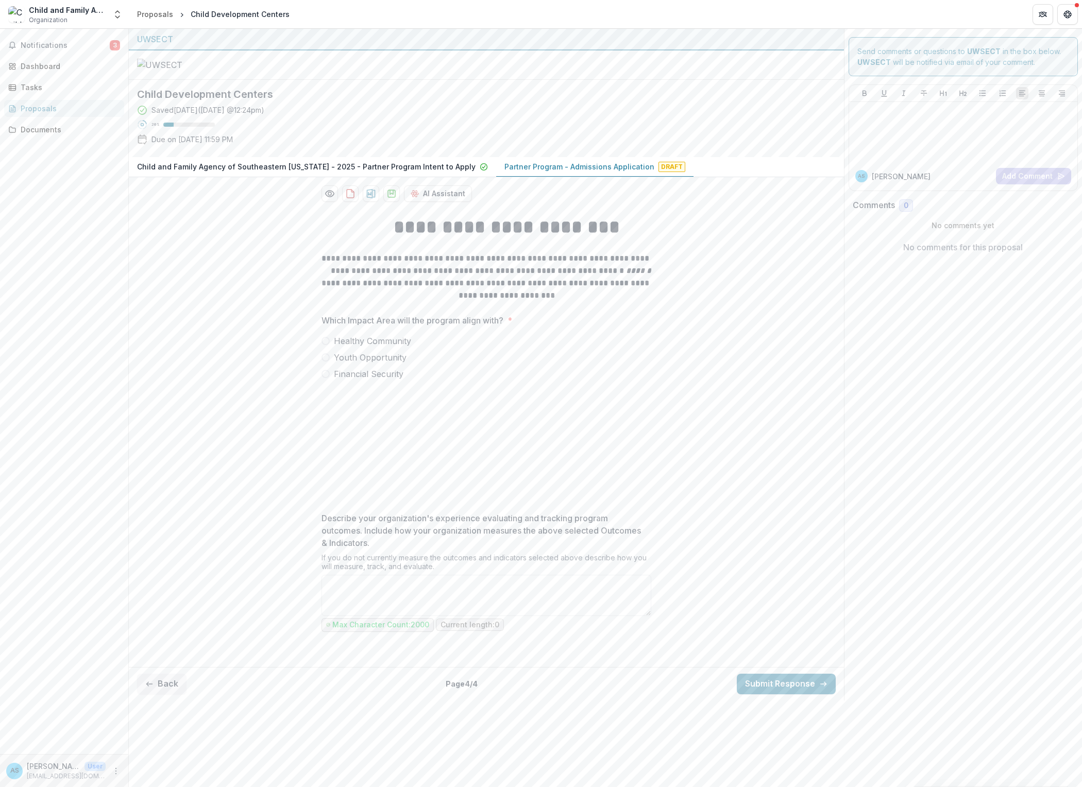
scroll to position [41, 0]
click at [153, 10] on div "Proposals" at bounding box center [155, 14] width 36 height 11
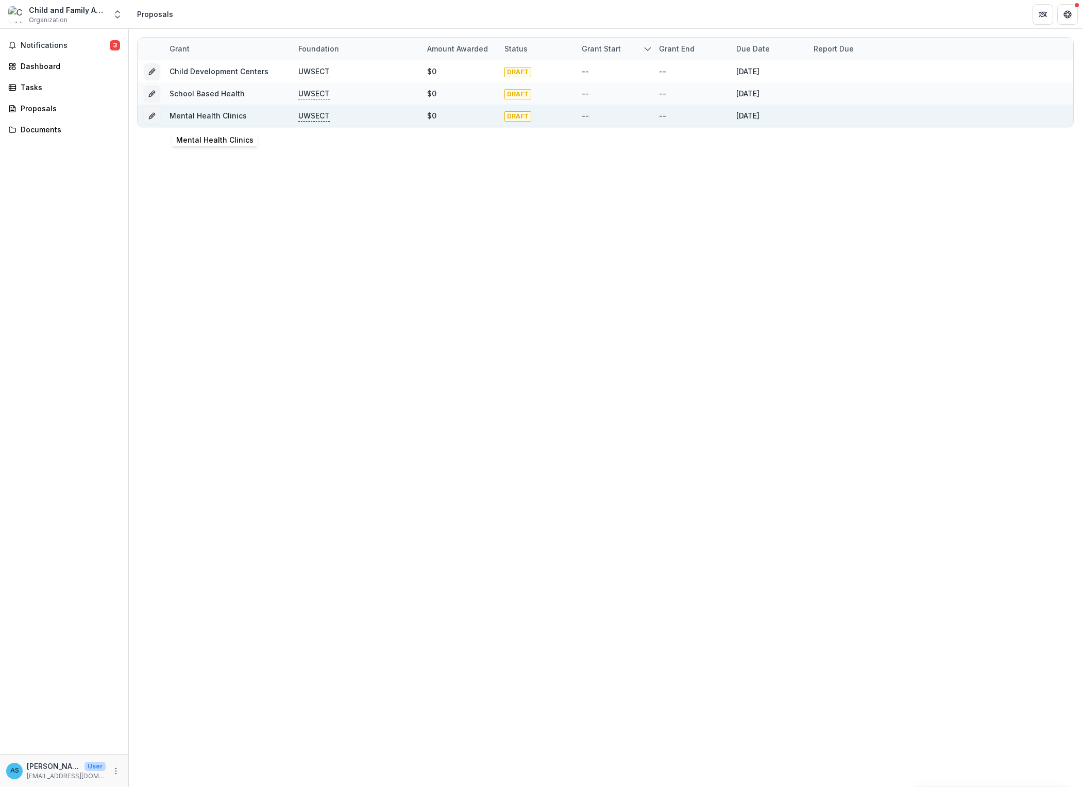
click at [235, 116] on link "Mental Health Clinics" at bounding box center [208, 115] width 77 height 9
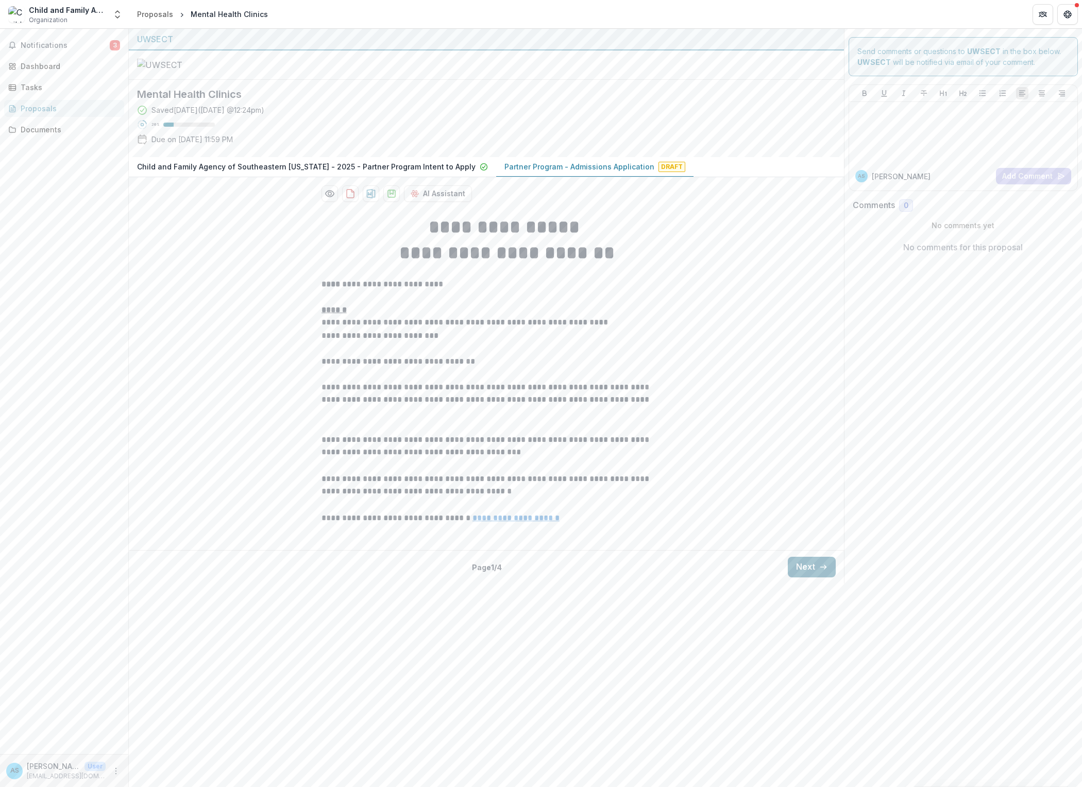
click at [789, 578] on button "Next" at bounding box center [812, 567] width 48 height 21
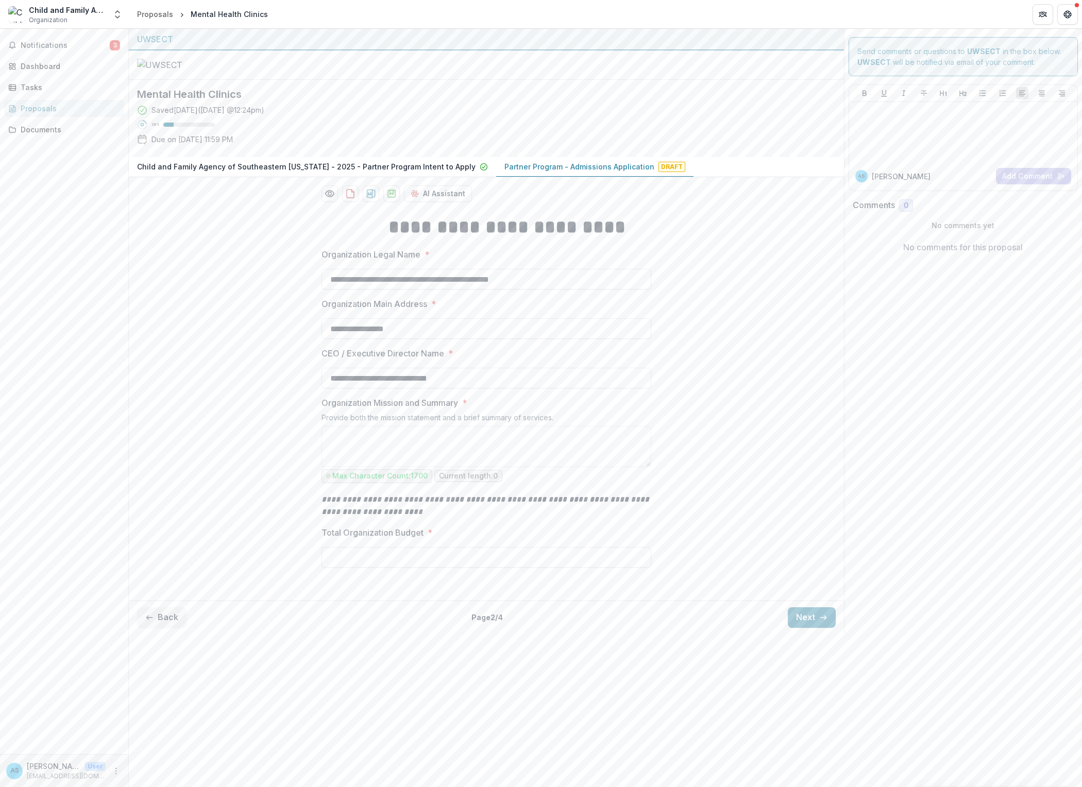
scroll to position [15, 0]
click at [800, 628] on button "Next" at bounding box center [812, 617] width 48 height 21
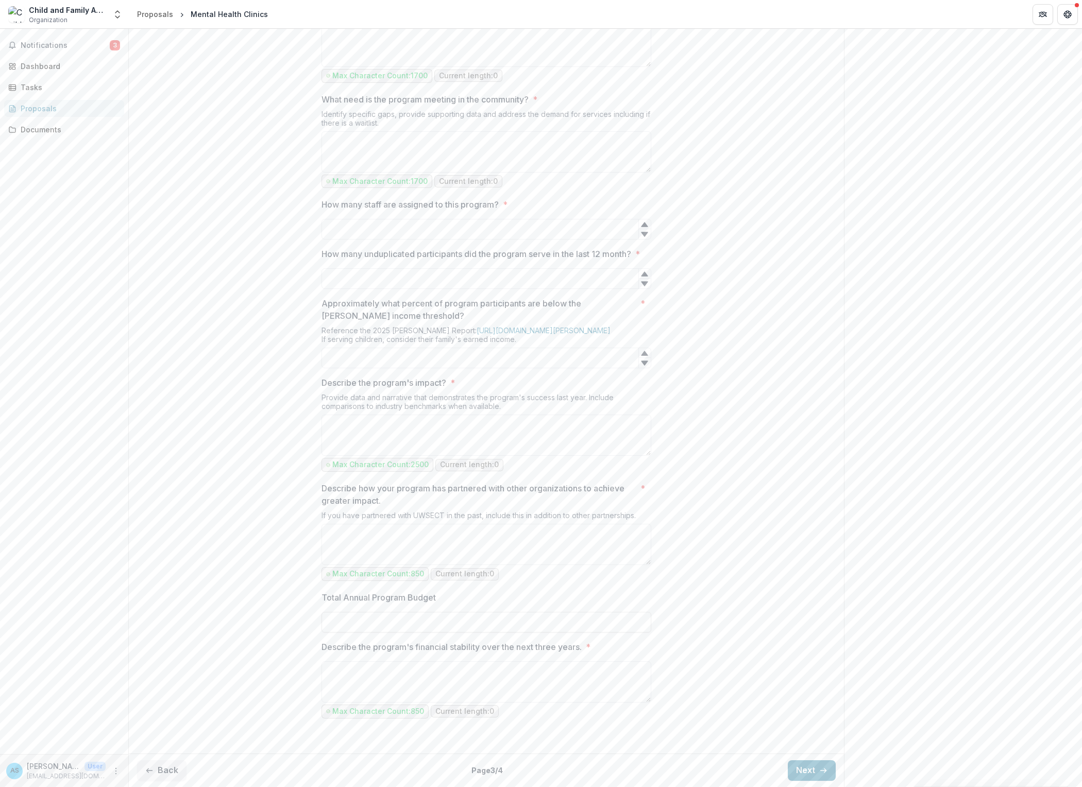
scroll to position [859, 0]
click at [795, 768] on button "Next" at bounding box center [812, 770] width 48 height 21
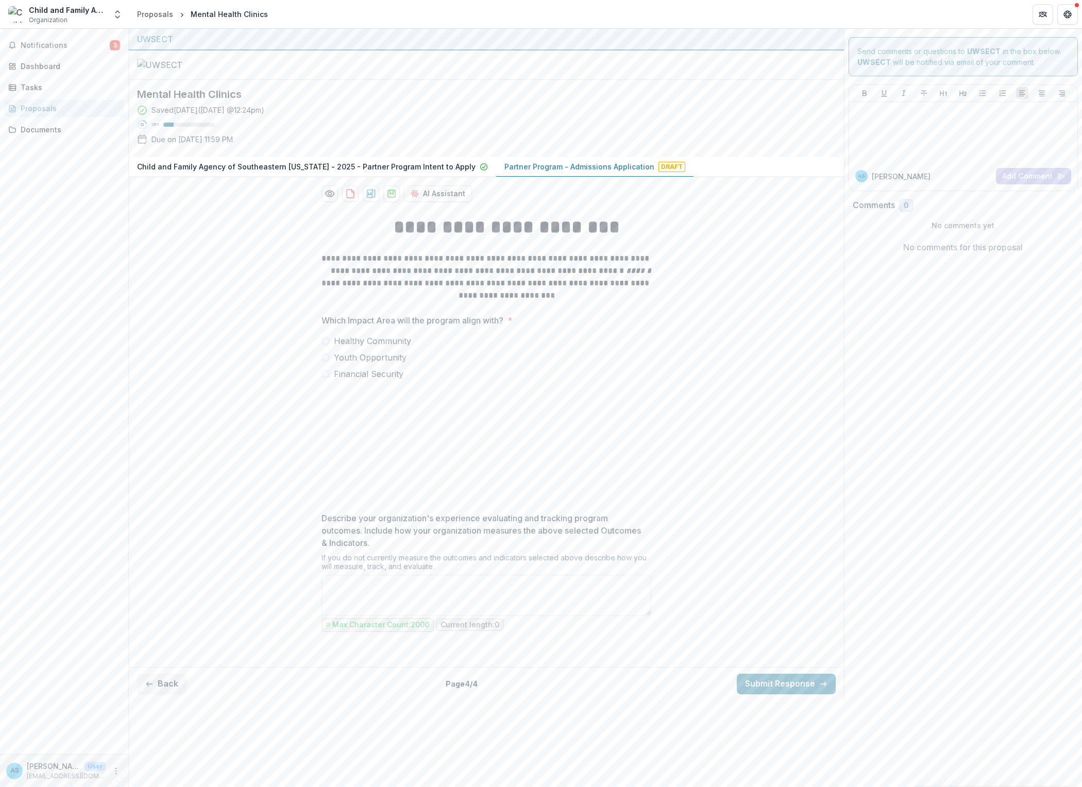
scroll to position [21, 0]
click at [321, 362] on span at bounding box center [325, 357] width 8 height 8
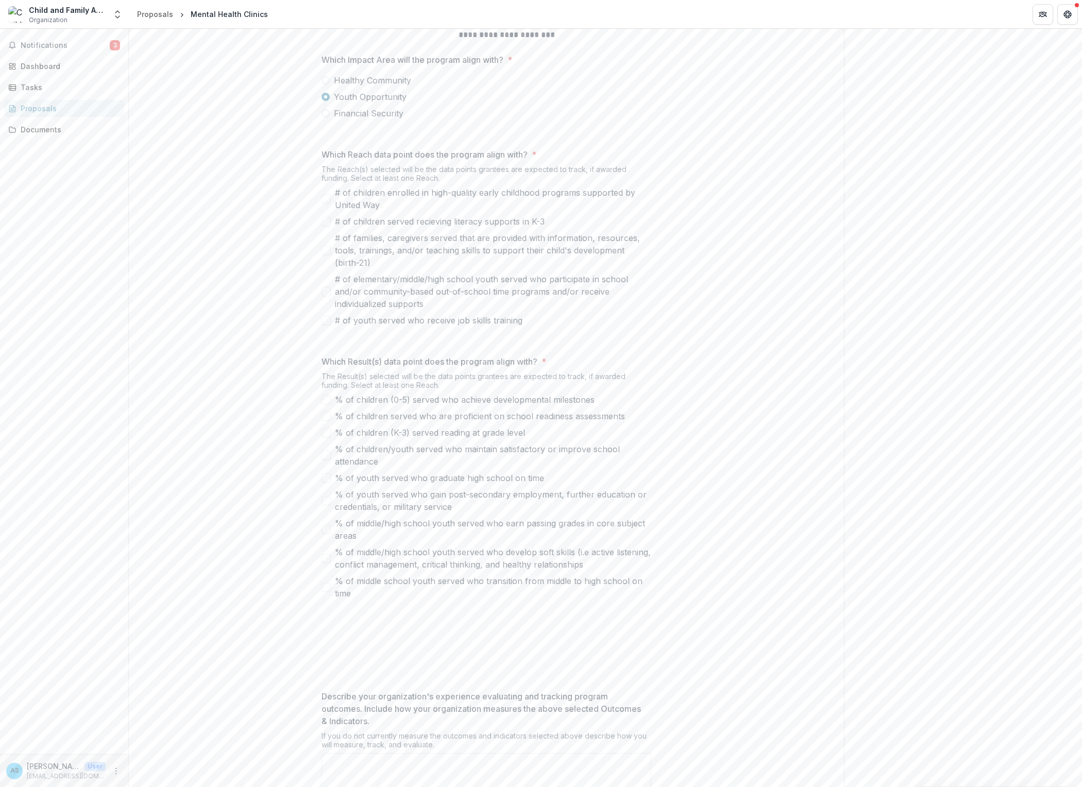
scroll to position [264, 0]
drag, startPoint x: 562, startPoint y: 285, endPoint x: 286, endPoint y: 289, distance: 275.1
click at [286, 289] on div "**********" at bounding box center [486, 390] width 715 height 896
copy span "Which Reach data point does the program align with? *"
click at [362, 158] on p "Which Reach data point does the program align with?" at bounding box center [424, 151] width 206 height 12
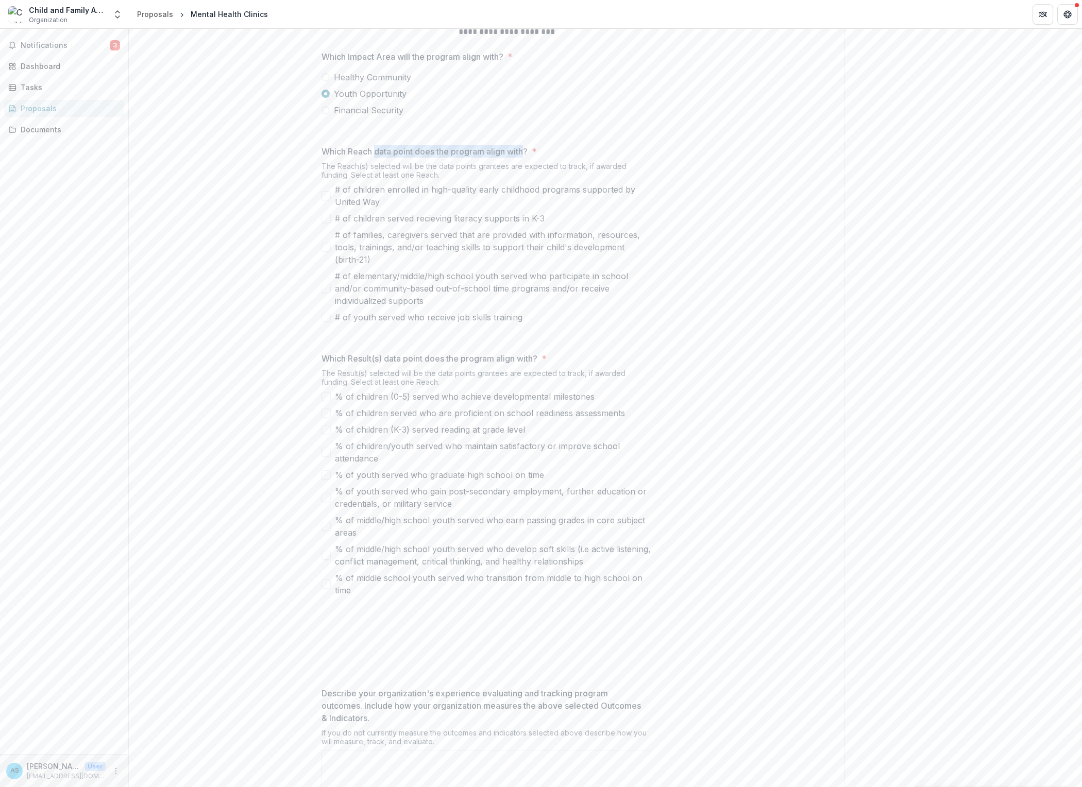
drag, startPoint x: 361, startPoint y: 287, endPoint x: 529, endPoint y: 282, distance: 168.0
click at [528, 158] on p "Which Reach data point does the program align with?" at bounding box center [424, 151] width 206 height 12
copy p "data point does the program align with"
drag, startPoint x: 498, startPoint y: 315, endPoint x: 297, endPoint y: 304, distance: 201.3
click at [313, 304] on div "**********" at bounding box center [486, 390] width 346 height 896
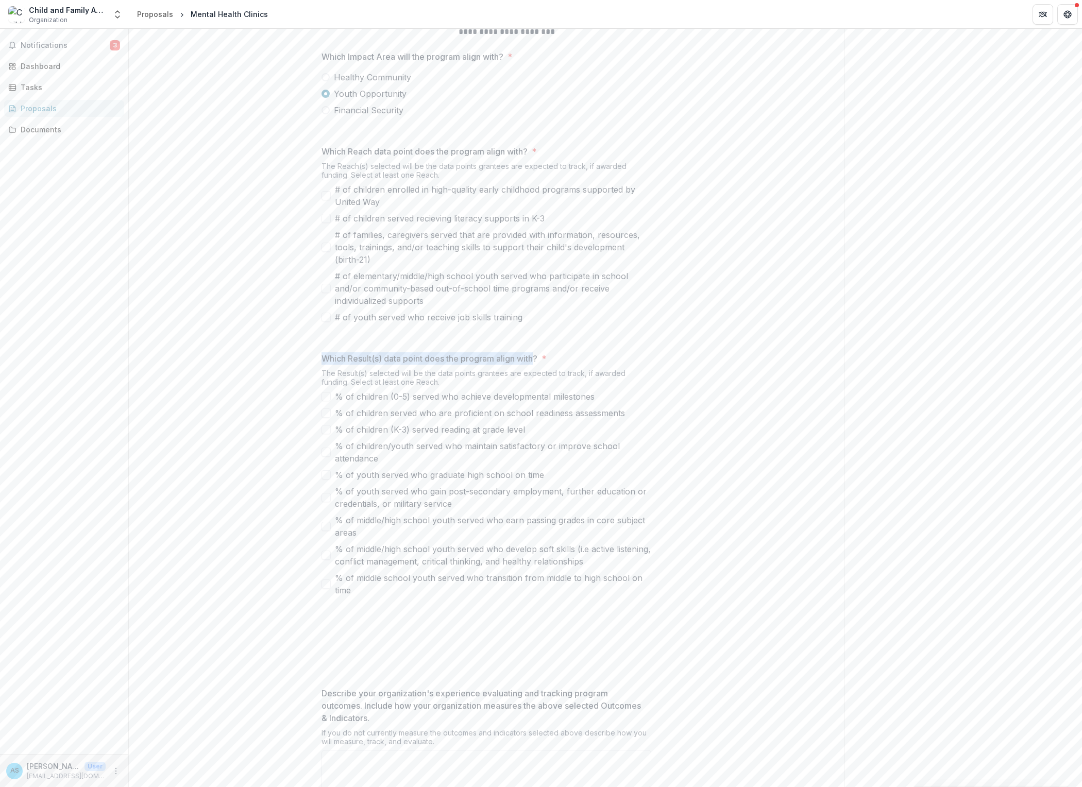
drag, startPoint x: 543, startPoint y: 516, endPoint x: 298, endPoint y: 515, distance: 245.2
click at [313, 515] on div "**********" at bounding box center [486, 390] width 346 height 896
drag, startPoint x: 496, startPoint y: 543, endPoint x: 295, endPoint y: 536, distance: 201.1
click at [313, 536] on div "**********" at bounding box center [486, 390] width 346 height 896
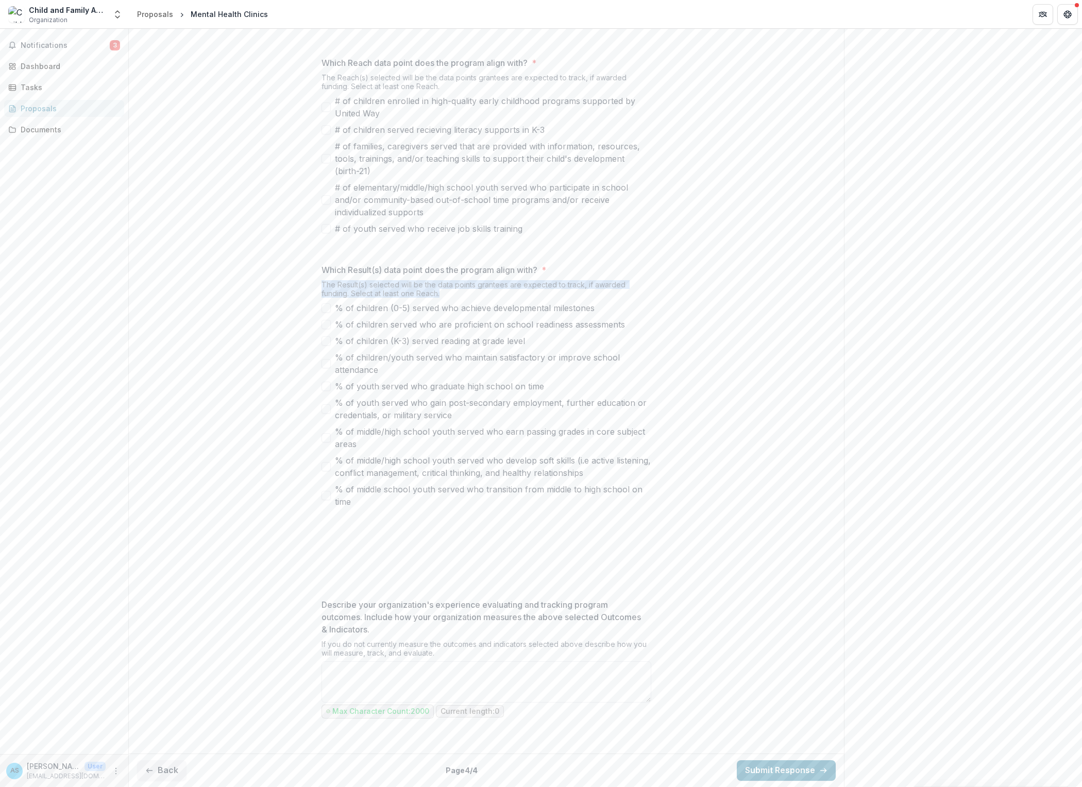
scroll to position [568, 0]
click at [173, 767] on button "Back" at bounding box center [161, 770] width 49 height 21
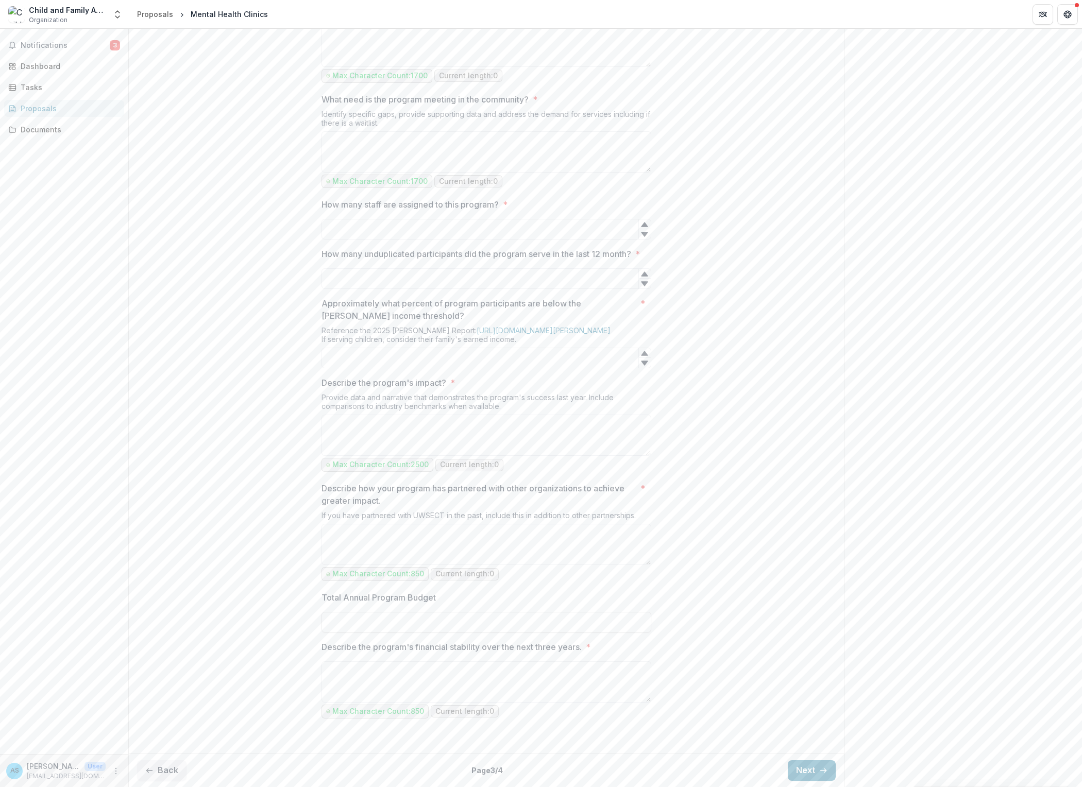
scroll to position [859, 0]
click at [168, 769] on button "Back" at bounding box center [161, 770] width 49 height 21
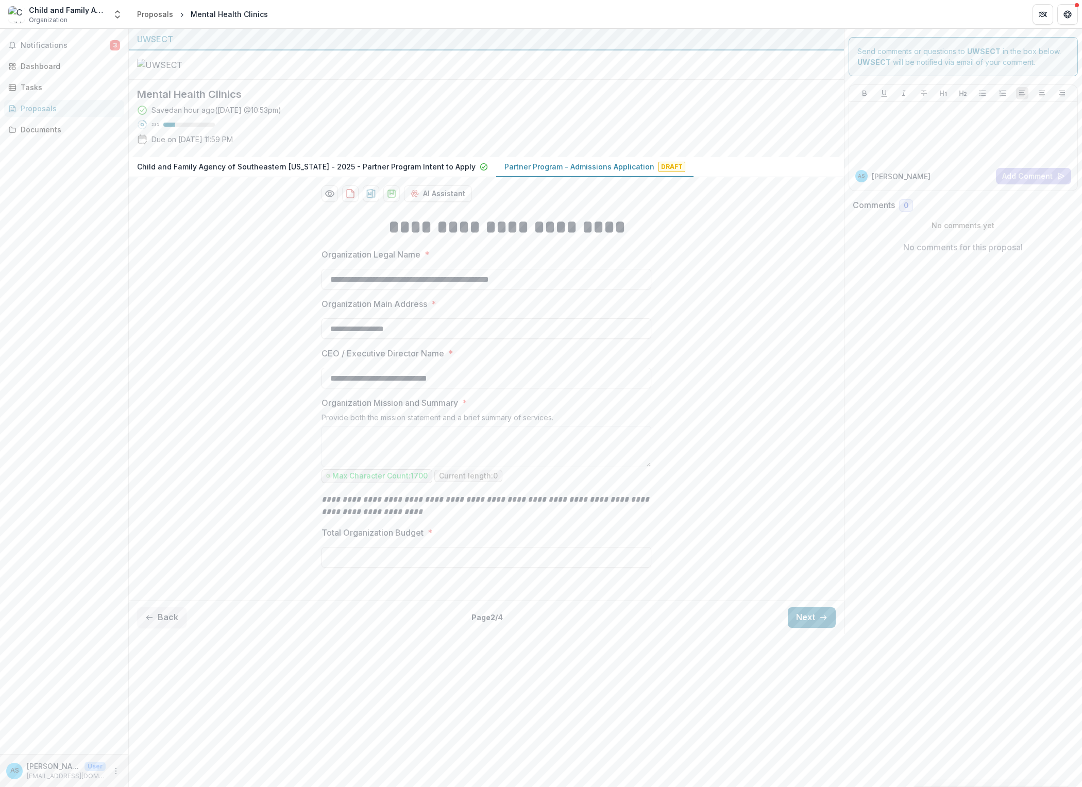
scroll to position [15, 0]
click at [167, 628] on button "Back" at bounding box center [161, 617] width 49 height 21
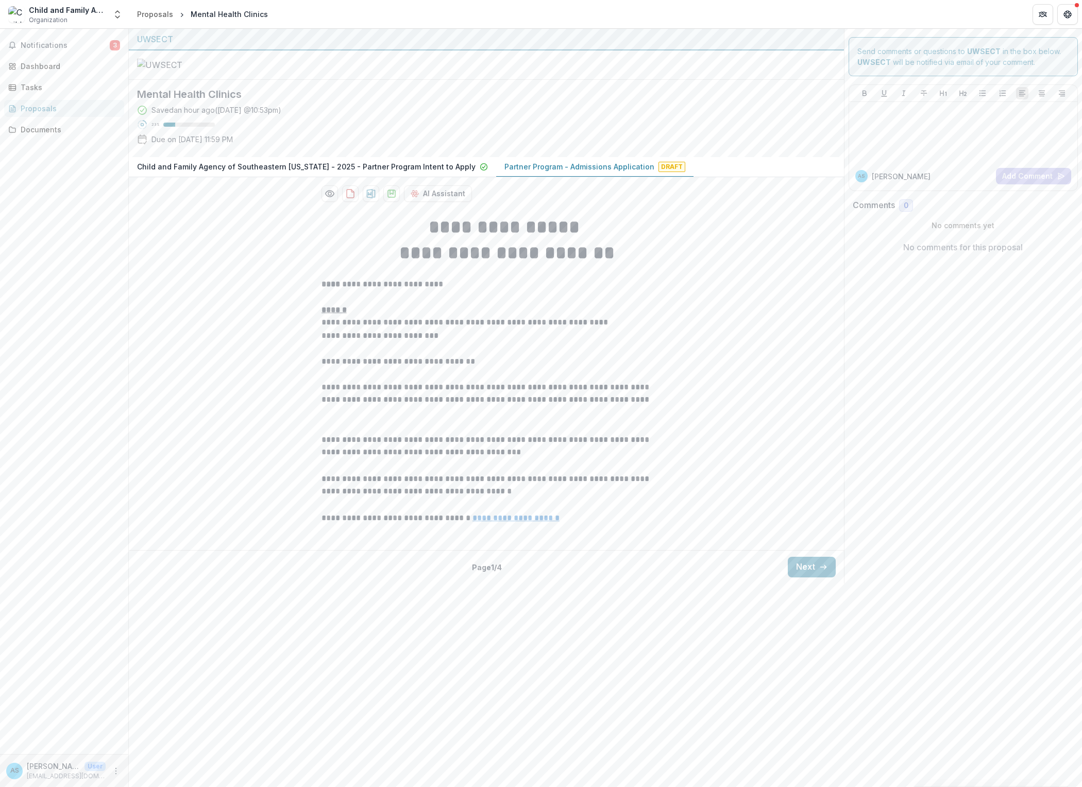
click at [486, 522] on u "**********" at bounding box center [515, 518] width 87 height 8
